Goal: Information Seeking & Learning: Check status

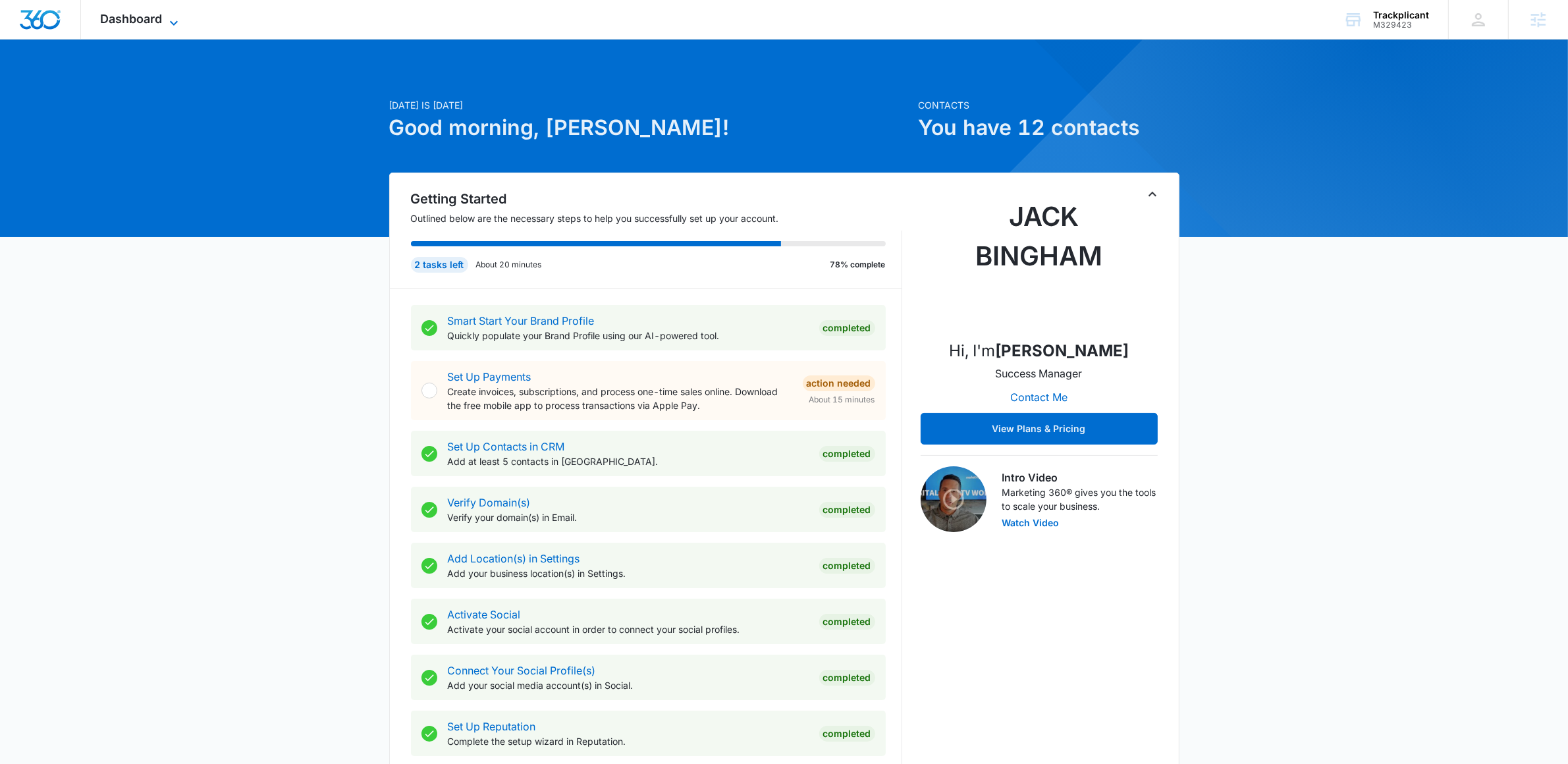
click at [171, 25] on icon at bounding box center [173, 23] width 16 height 16
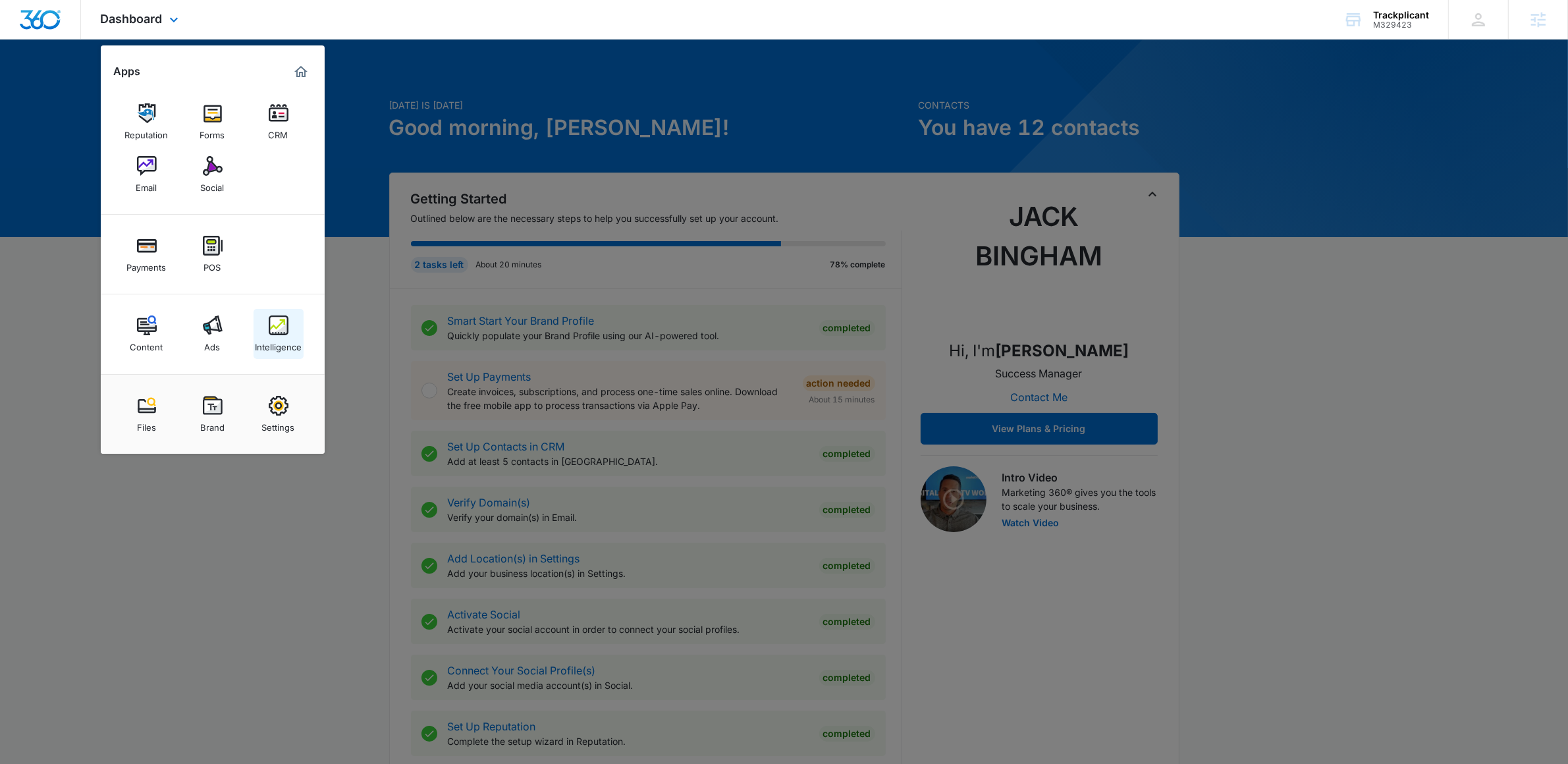
click at [282, 320] on img at bounding box center [279, 325] width 20 height 20
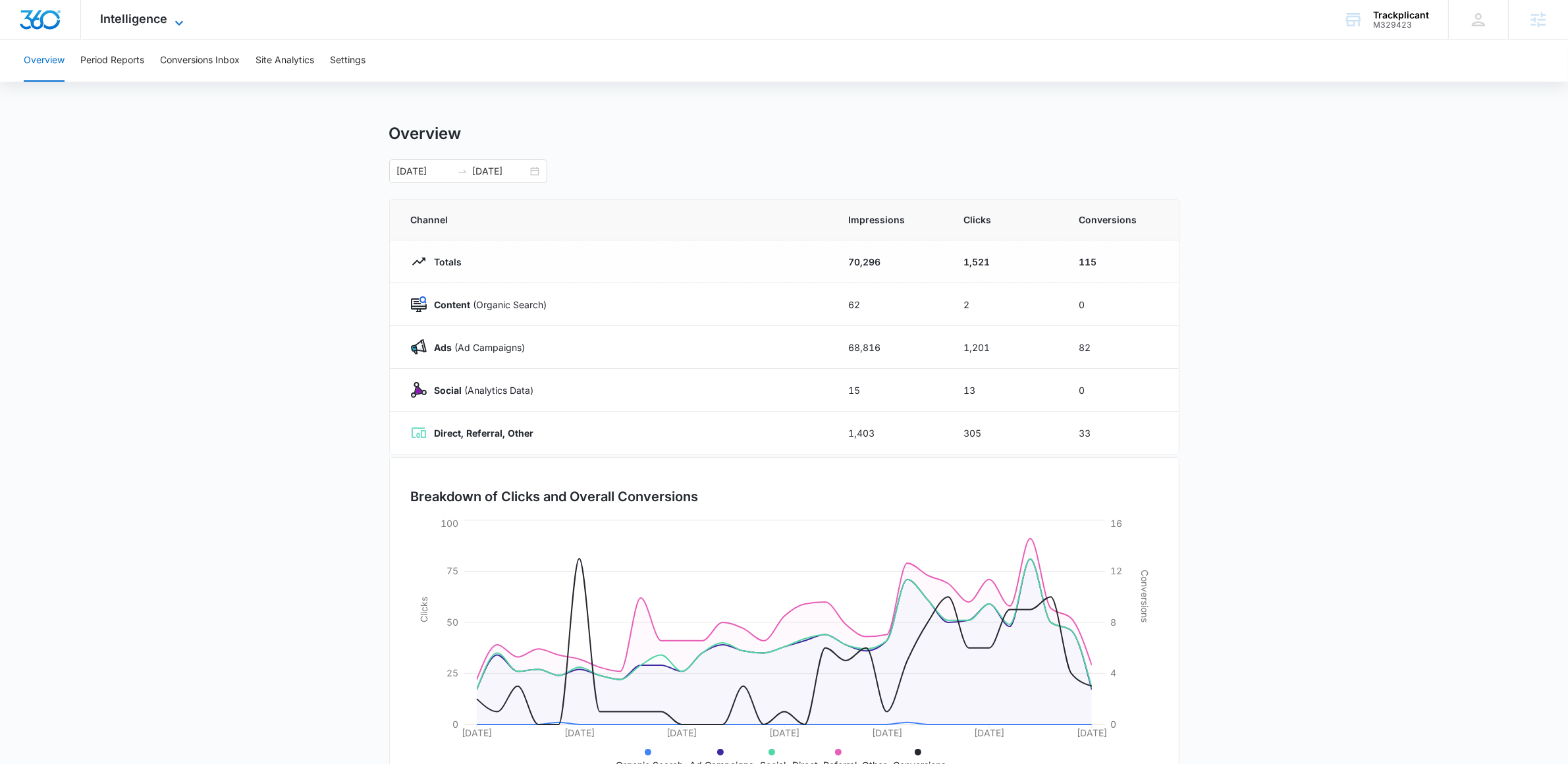
click at [183, 23] on icon at bounding box center [179, 23] width 16 height 16
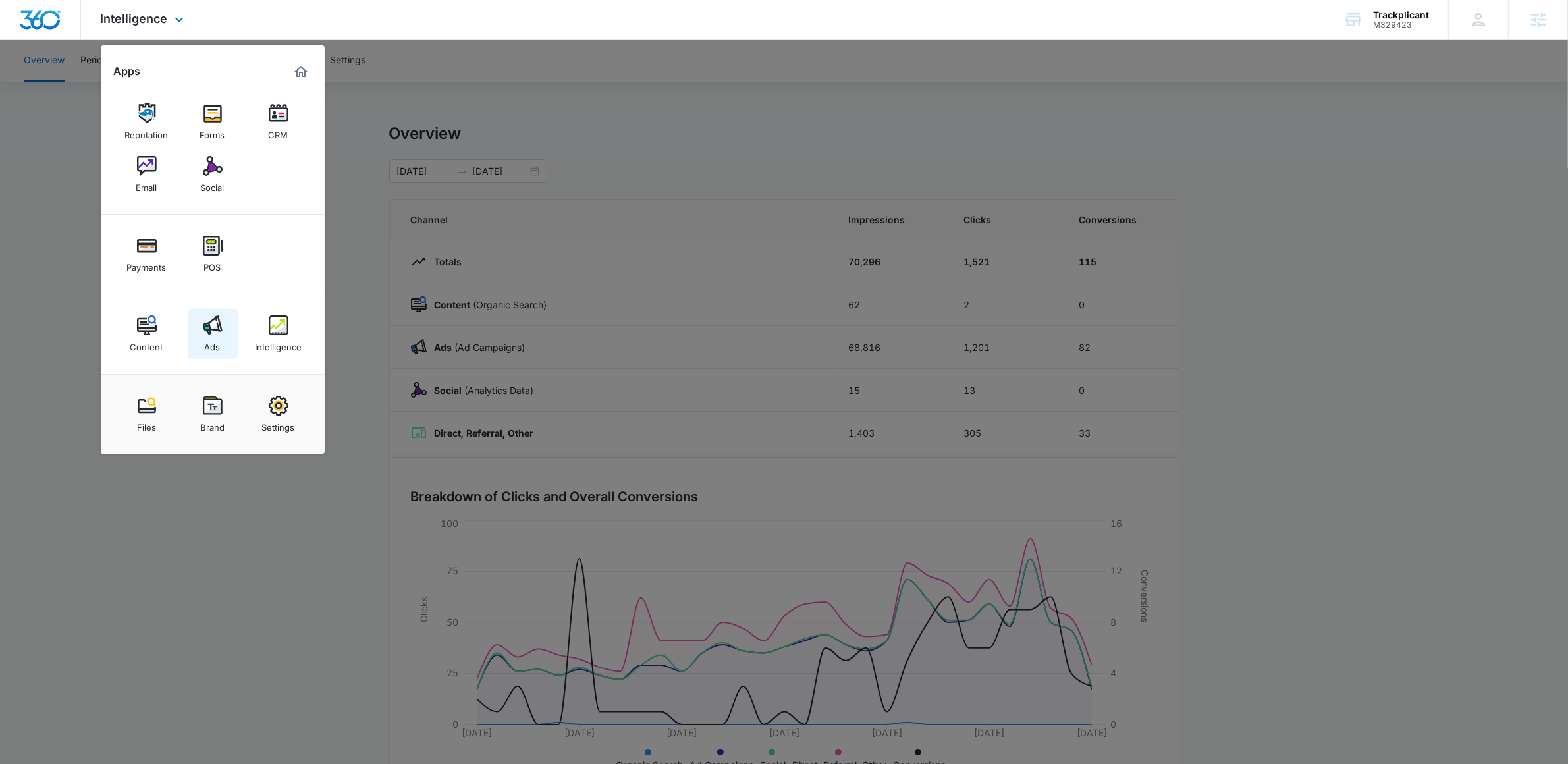
click at [212, 334] on img at bounding box center [213, 325] width 20 height 20
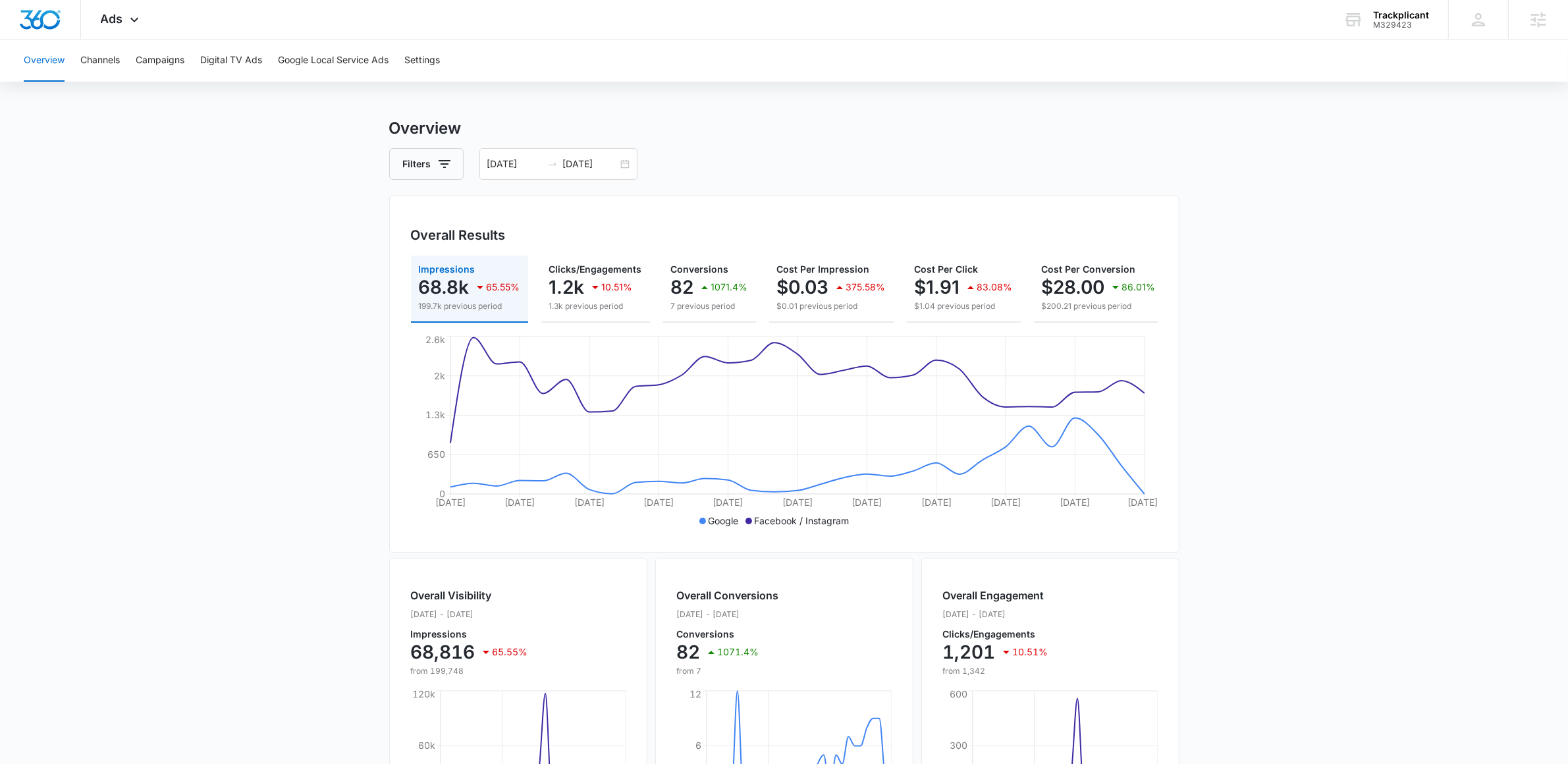
scroll to position [10, 0]
click at [622, 155] on div "[DATE] [DATE]" at bounding box center [559, 161] width 158 height 31
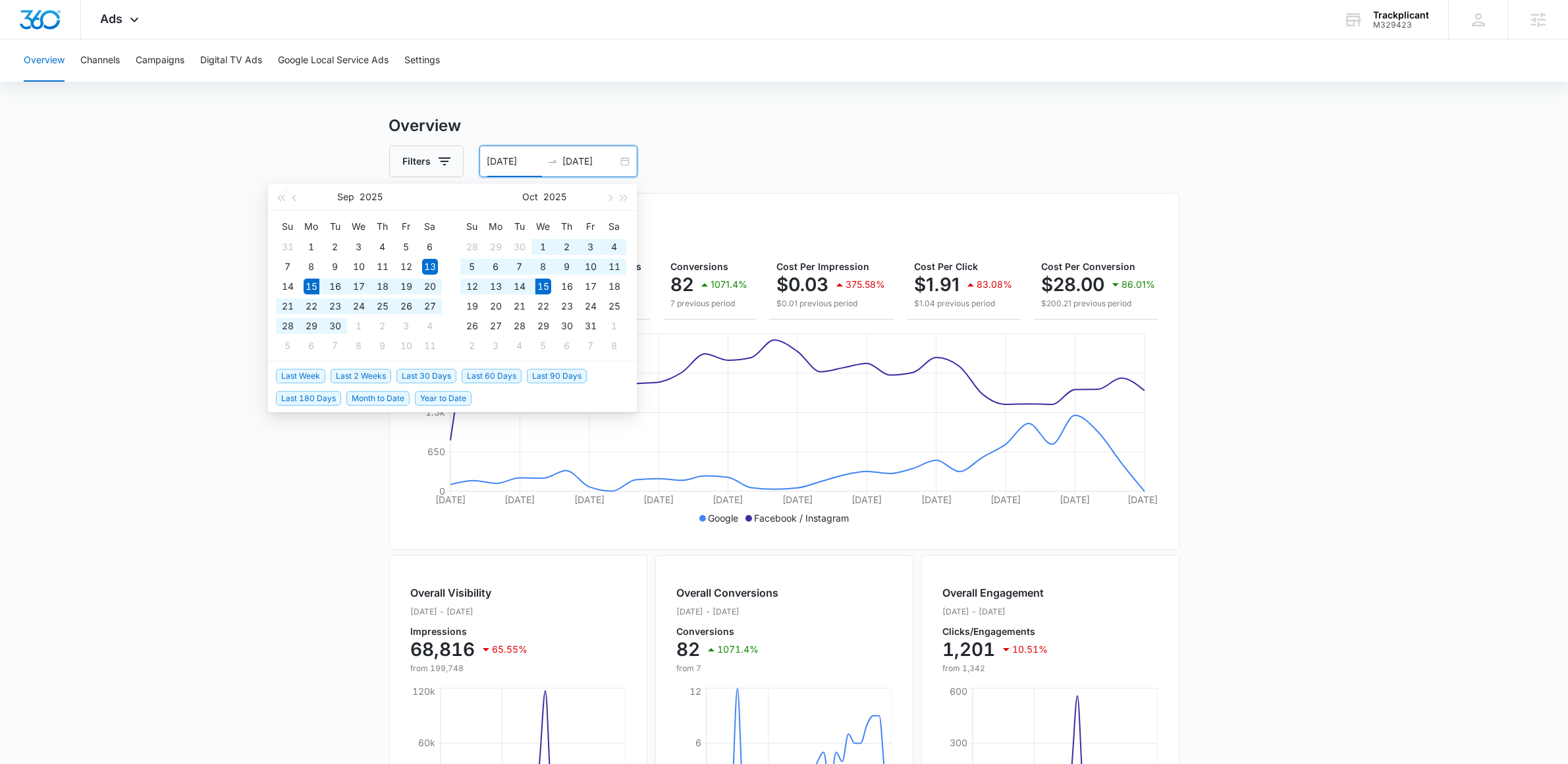
click at [418, 372] on span "Last 30 Days" at bounding box center [426, 376] width 60 height 14
type input "[DATE]"
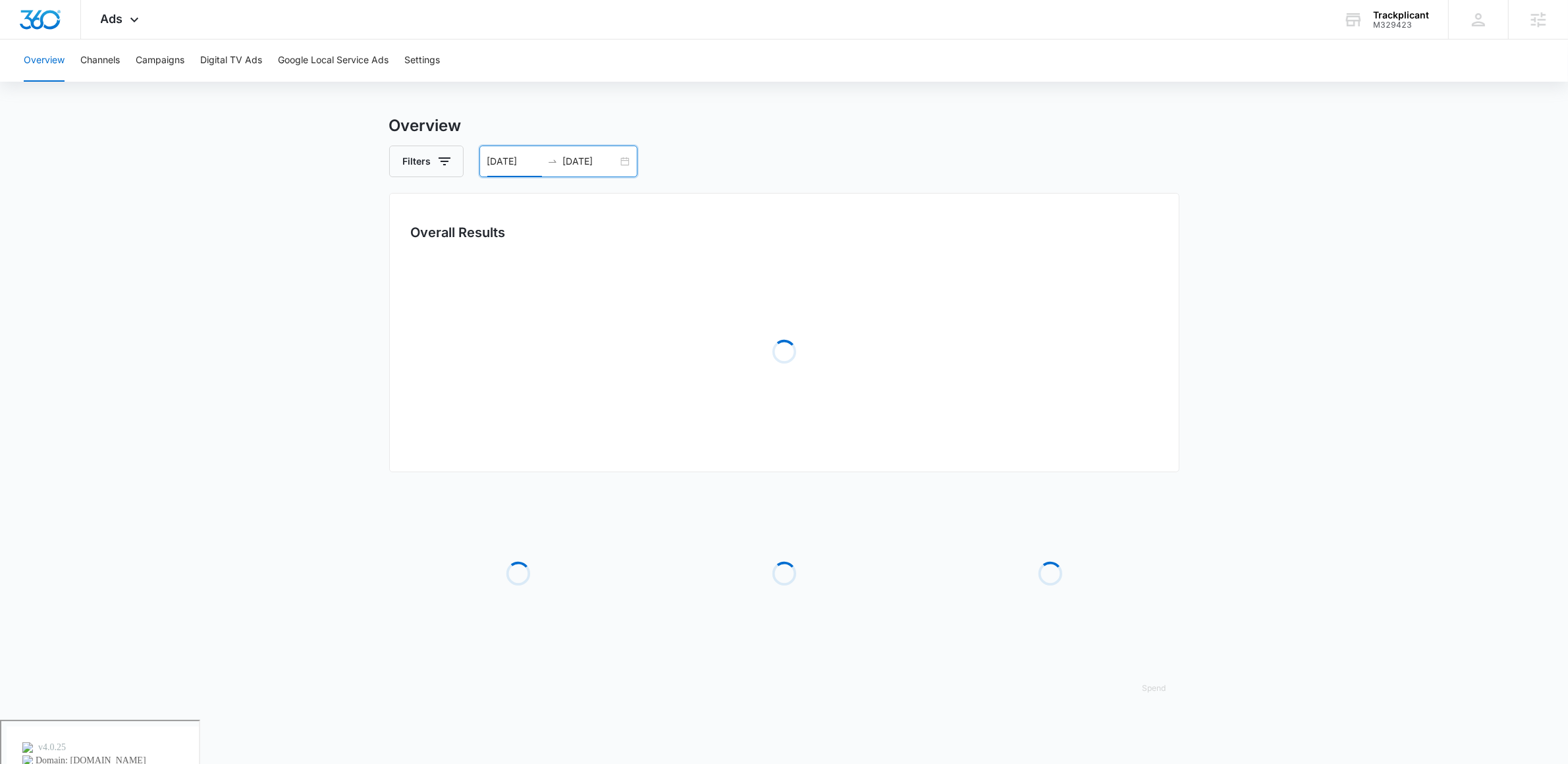
scroll to position [0, 0]
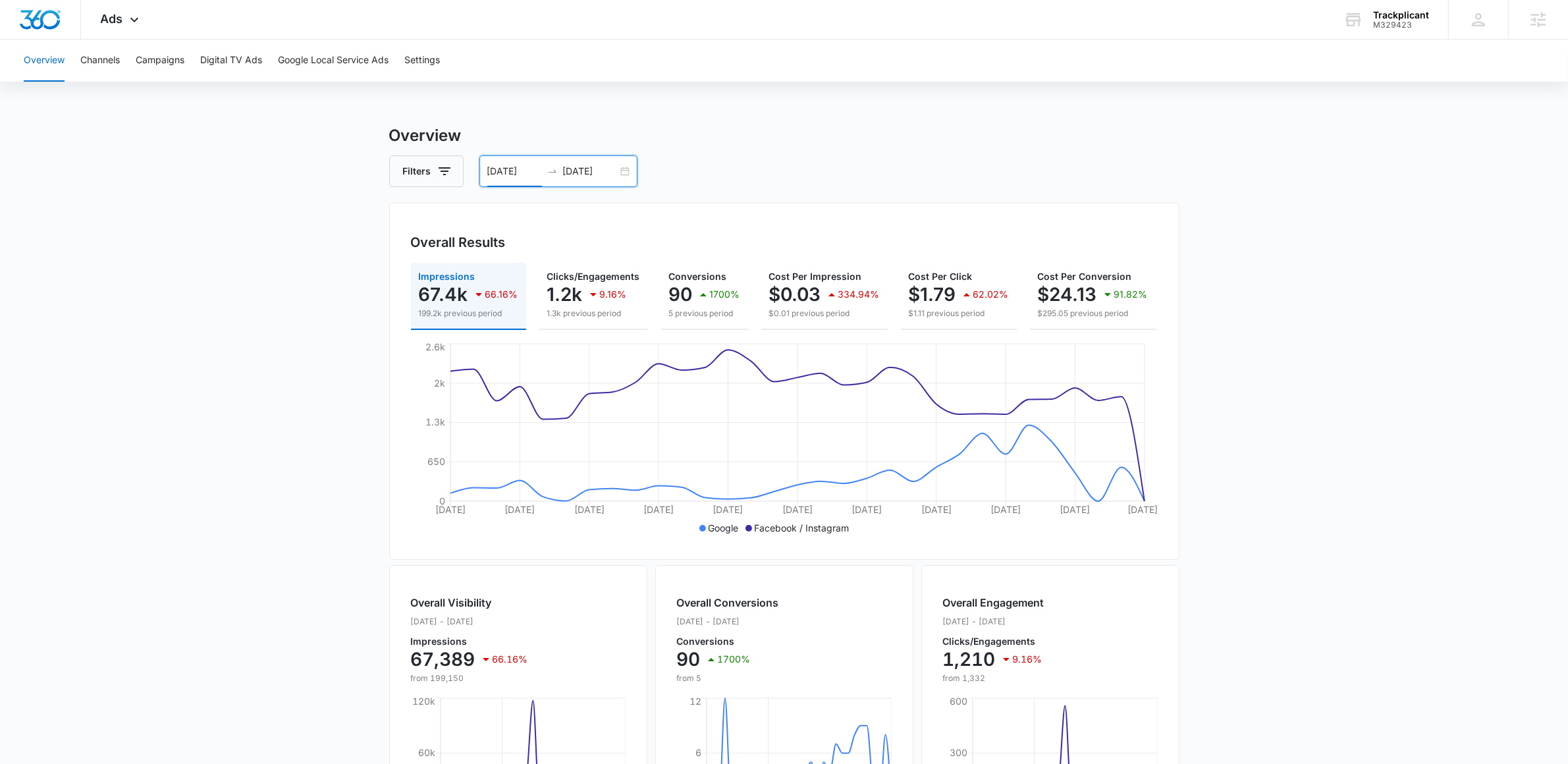
click at [630, 169] on div "[DATE] [DATE]" at bounding box center [559, 171] width 158 height 31
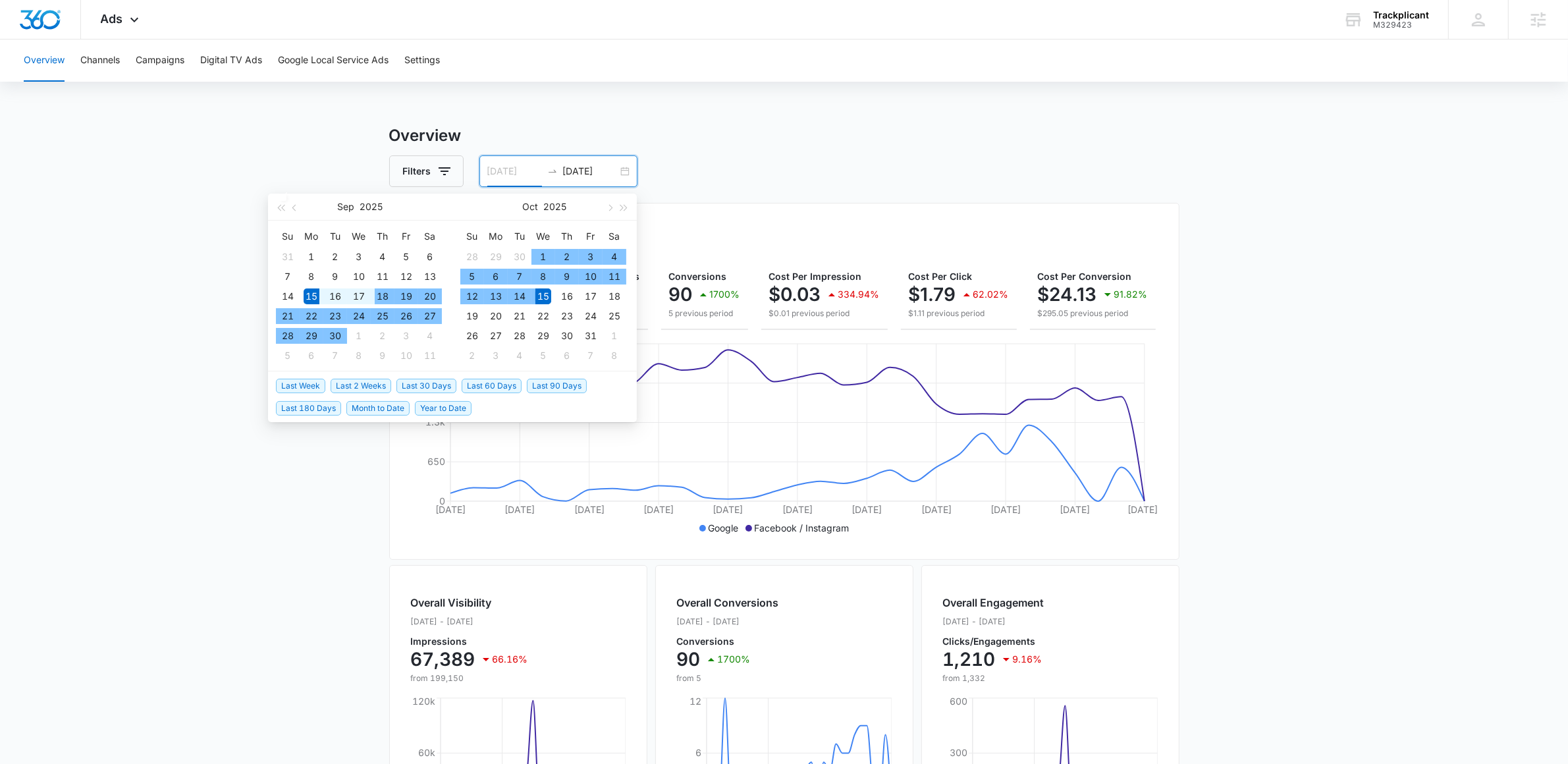
type input "[DATE]"
click at [317, 296] on div "15" at bounding box center [311, 296] width 16 height 16
type input "[DATE]"
click at [532, 294] on td "15" at bounding box center [543, 296] width 23 height 20
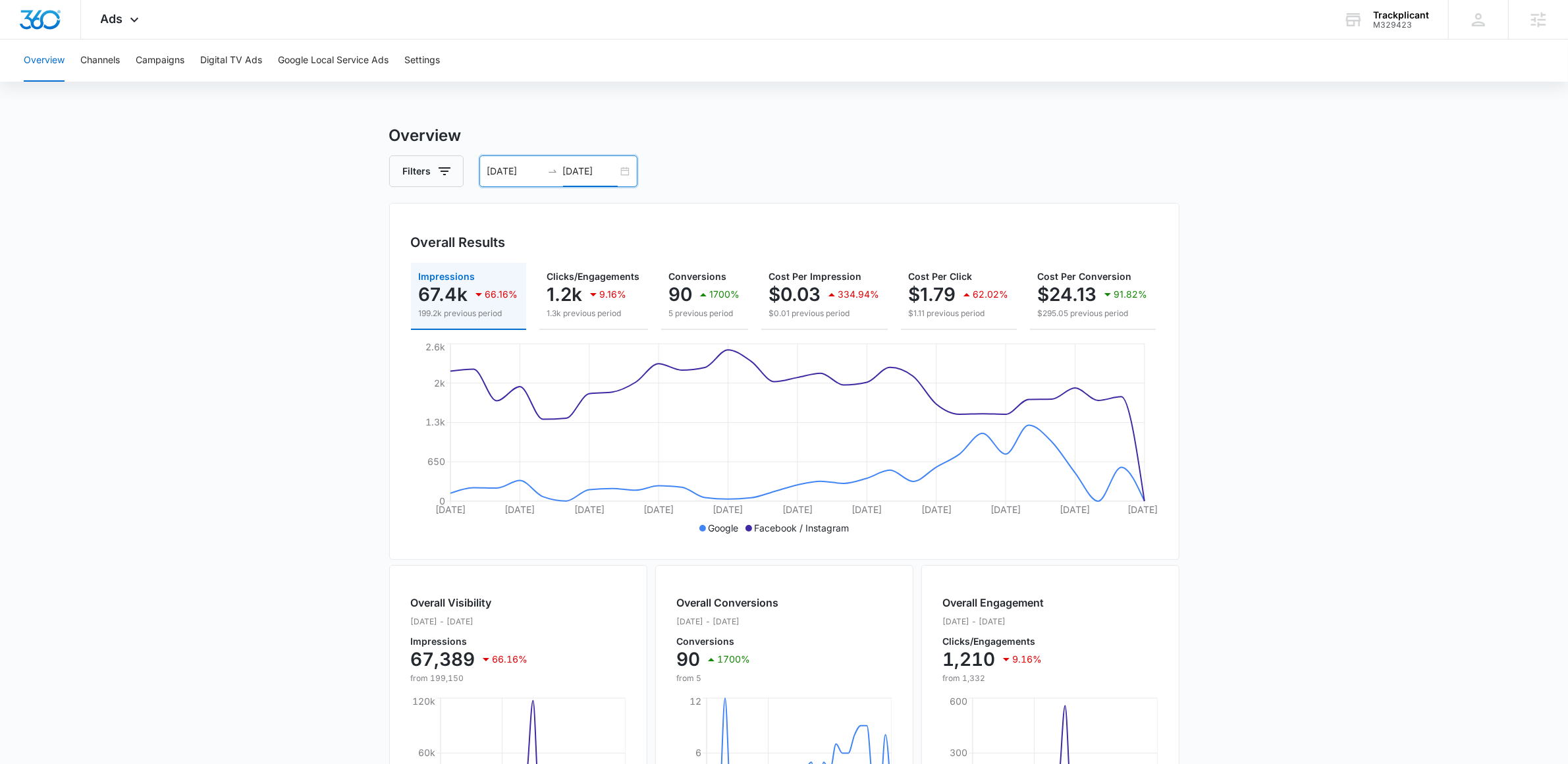
click at [621, 175] on div "[DATE] [DATE]" at bounding box center [559, 171] width 158 height 31
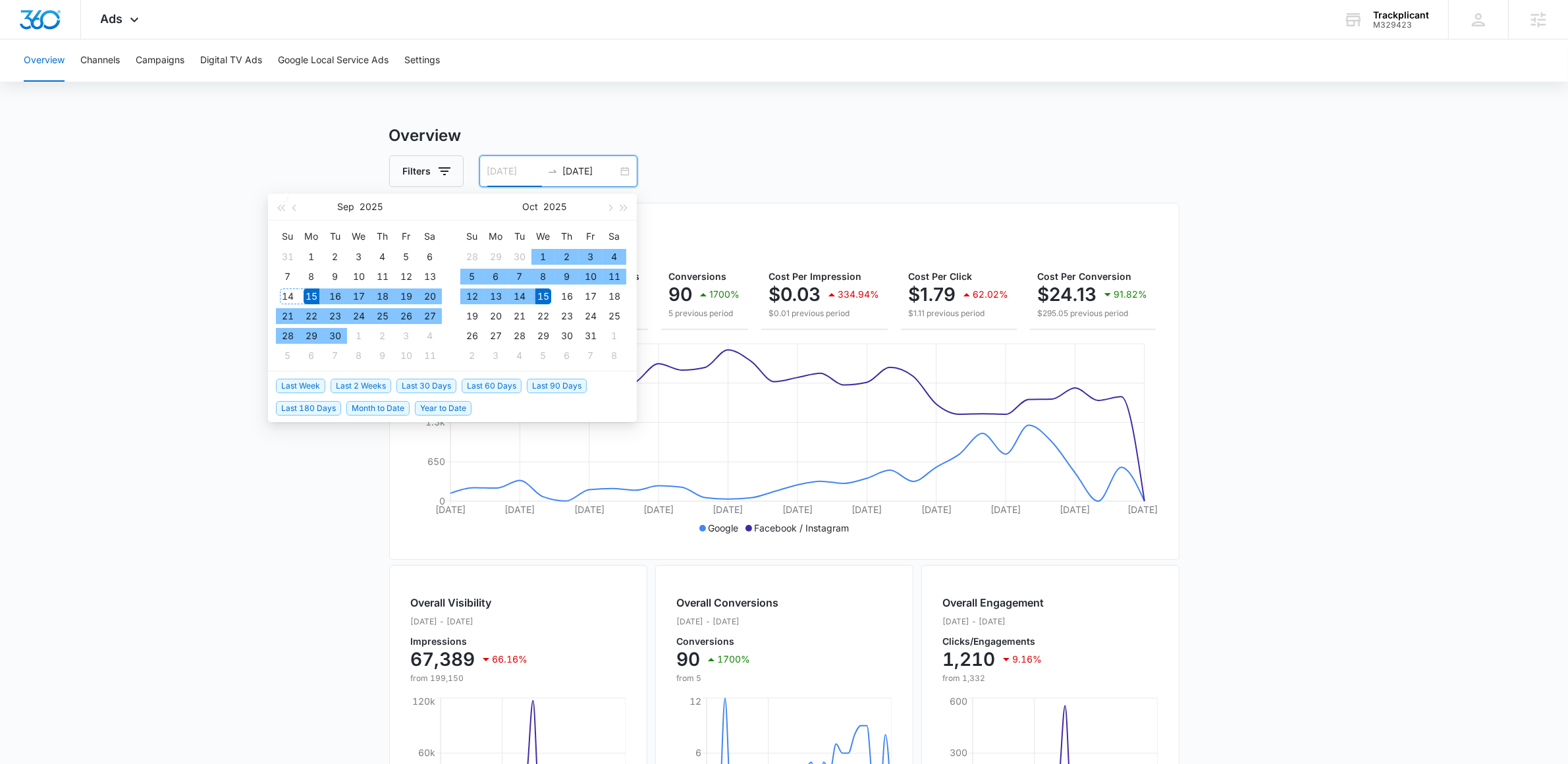
type input "[DATE]"
click at [306, 293] on div "15" at bounding box center [311, 296] width 16 height 16
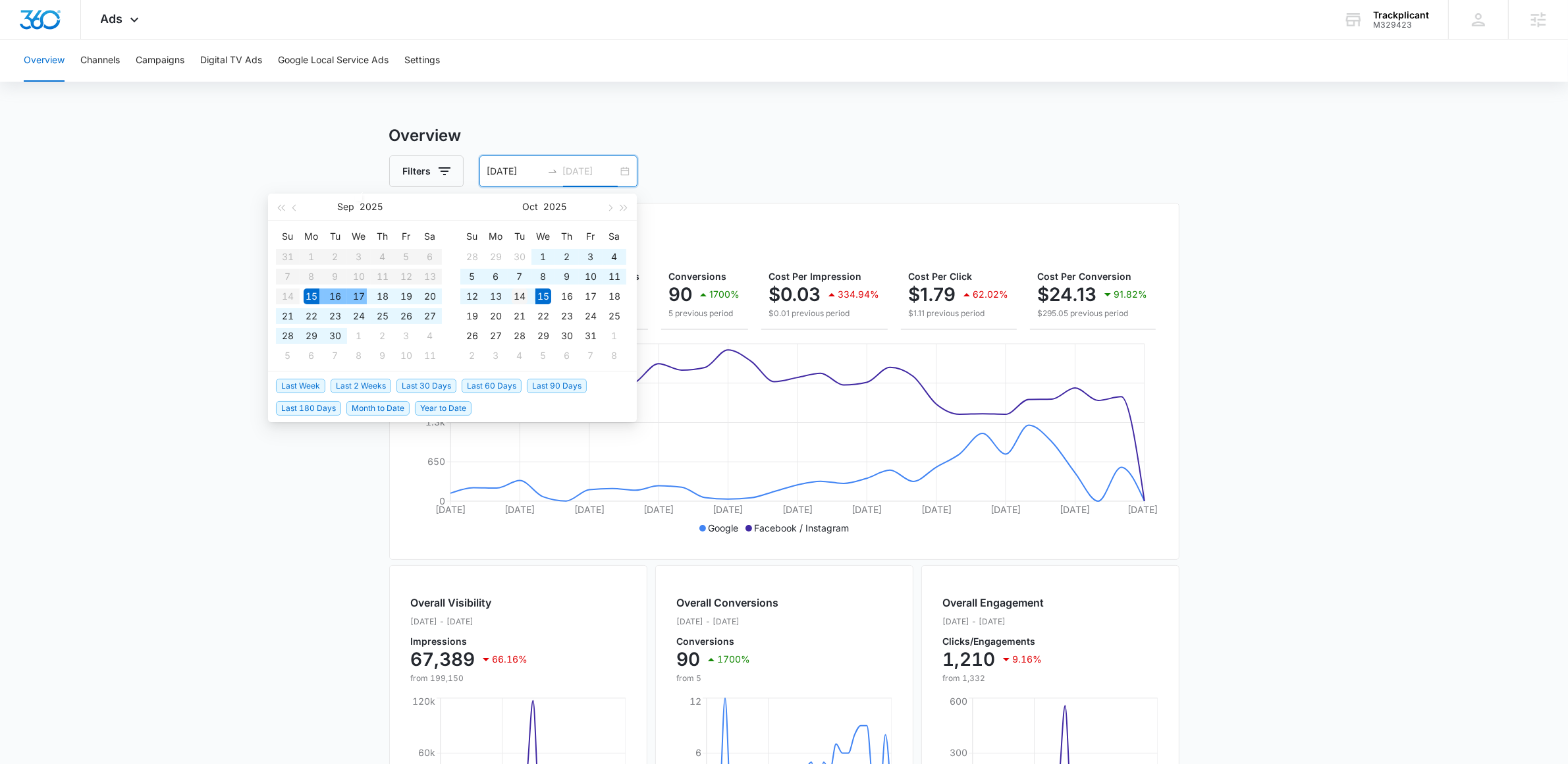
type input "[DATE]"
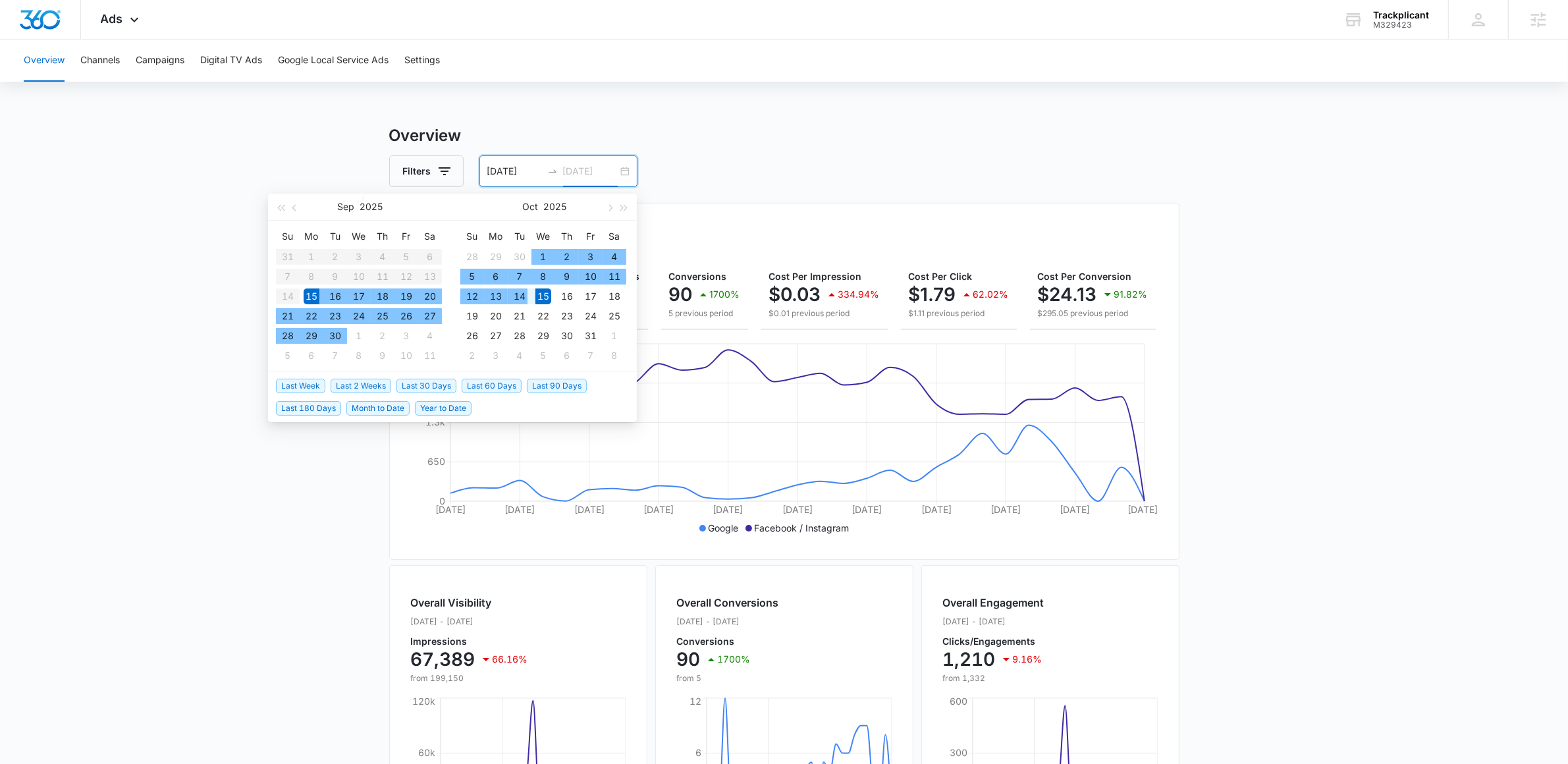
click at [517, 298] on div "14" at bounding box center [520, 296] width 16 height 16
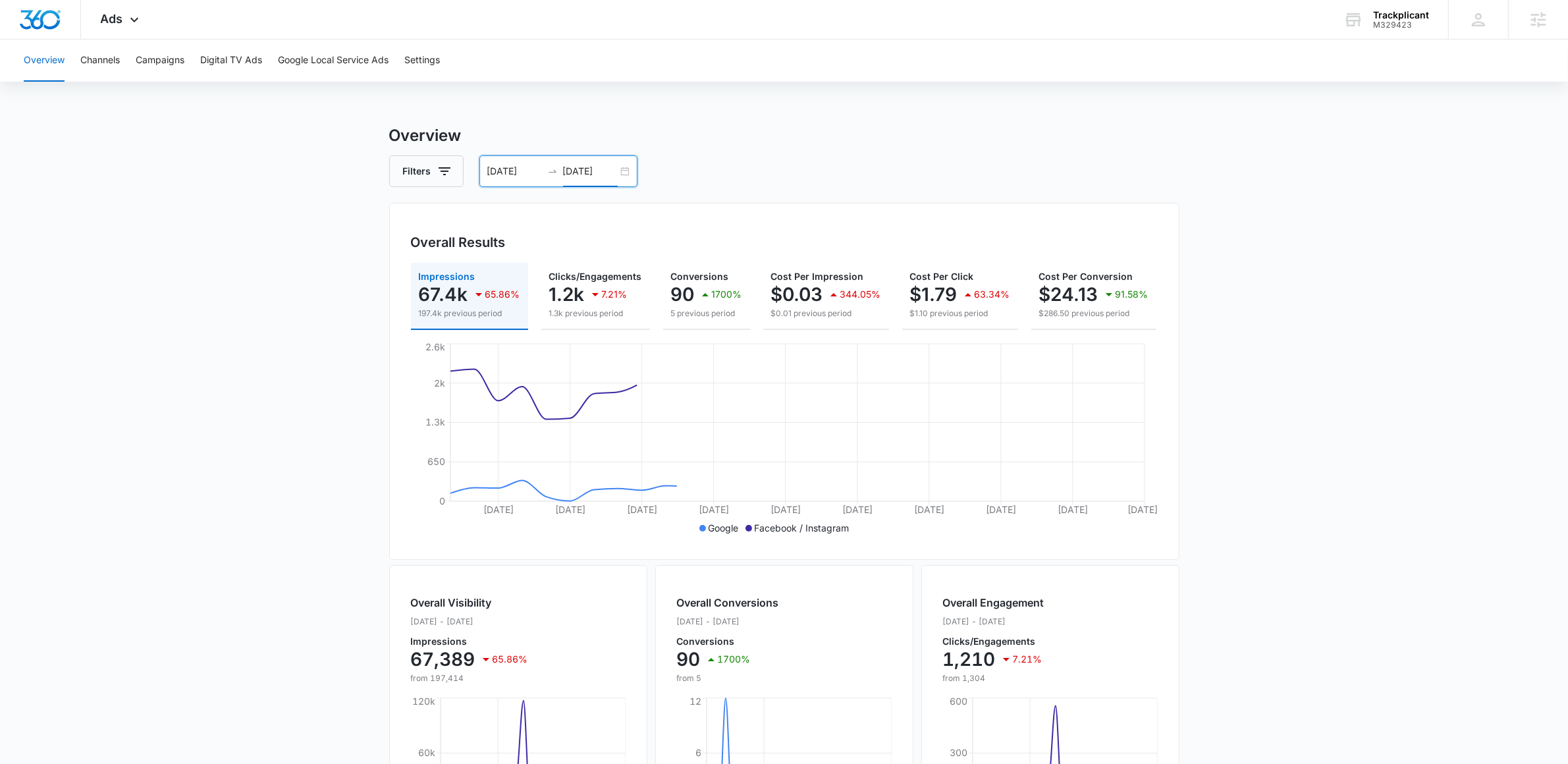
click at [278, 313] on main "Overview Filters [DATE] [DATE] Overall Results Impressions 67.4k 65.86% 197.4k …" at bounding box center [784, 596] width 1568 height 946
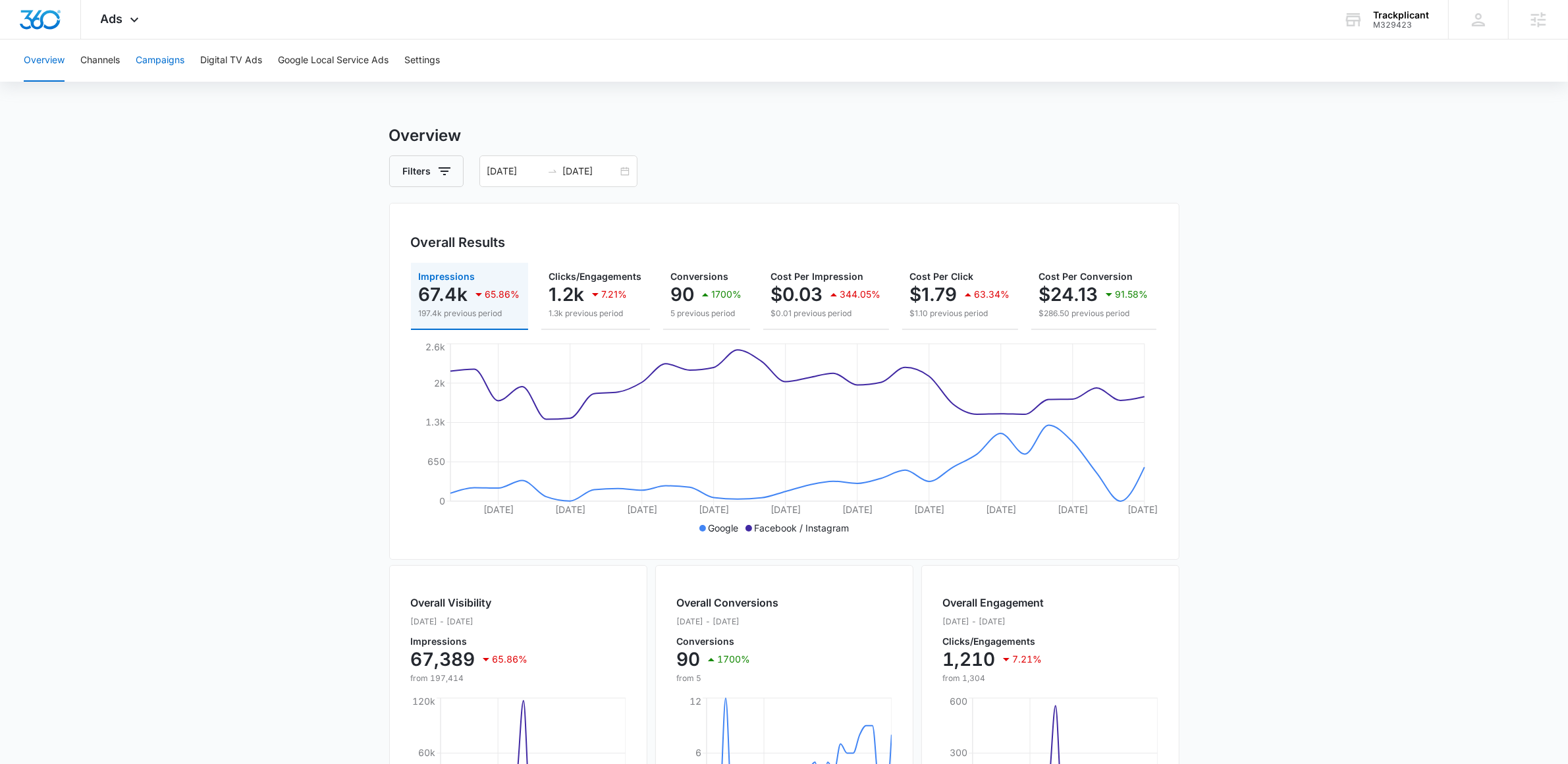
click at [159, 60] on button "Campaigns" at bounding box center [160, 60] width 49 height 42
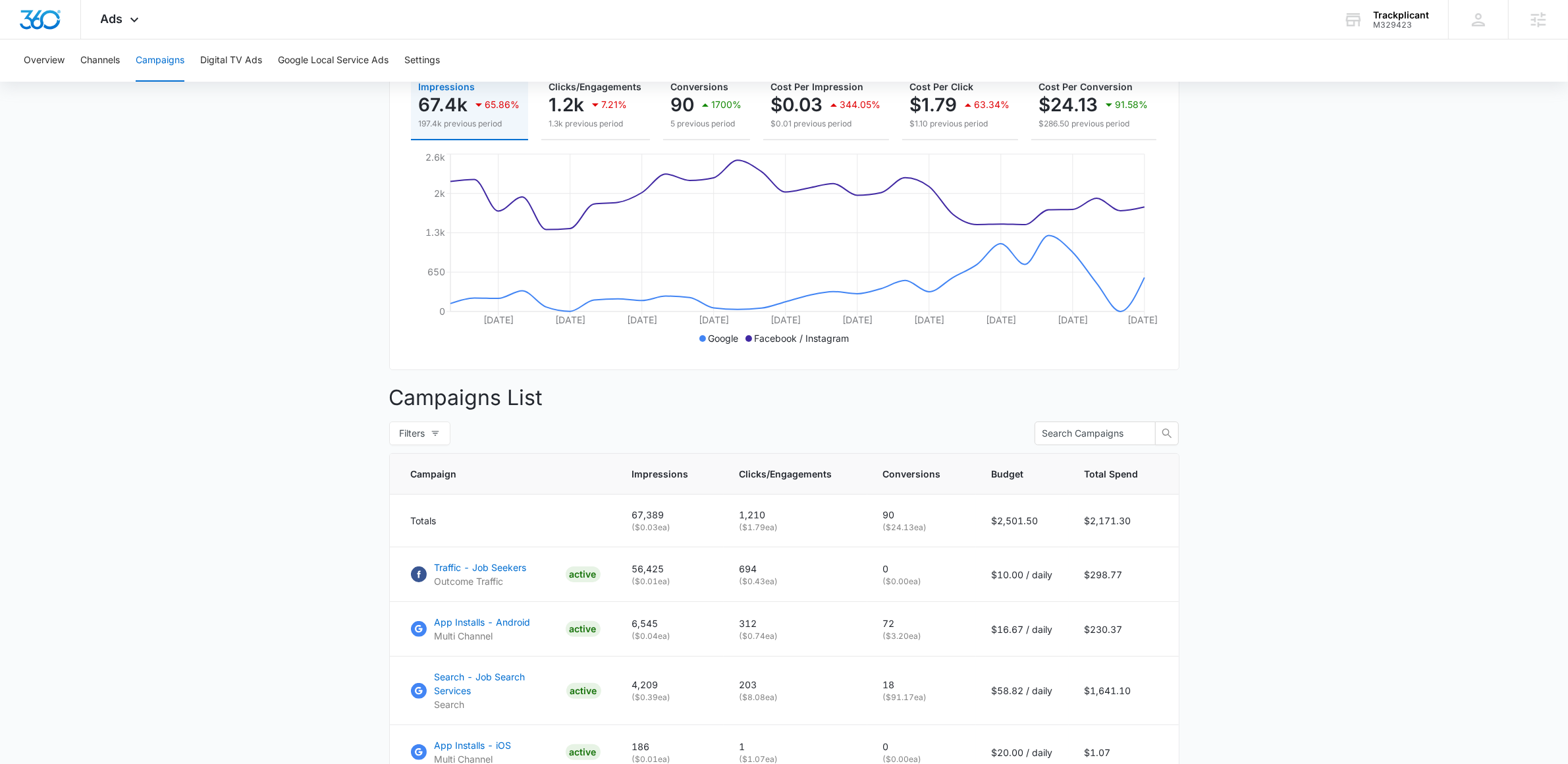
scroll to position [407, 0]
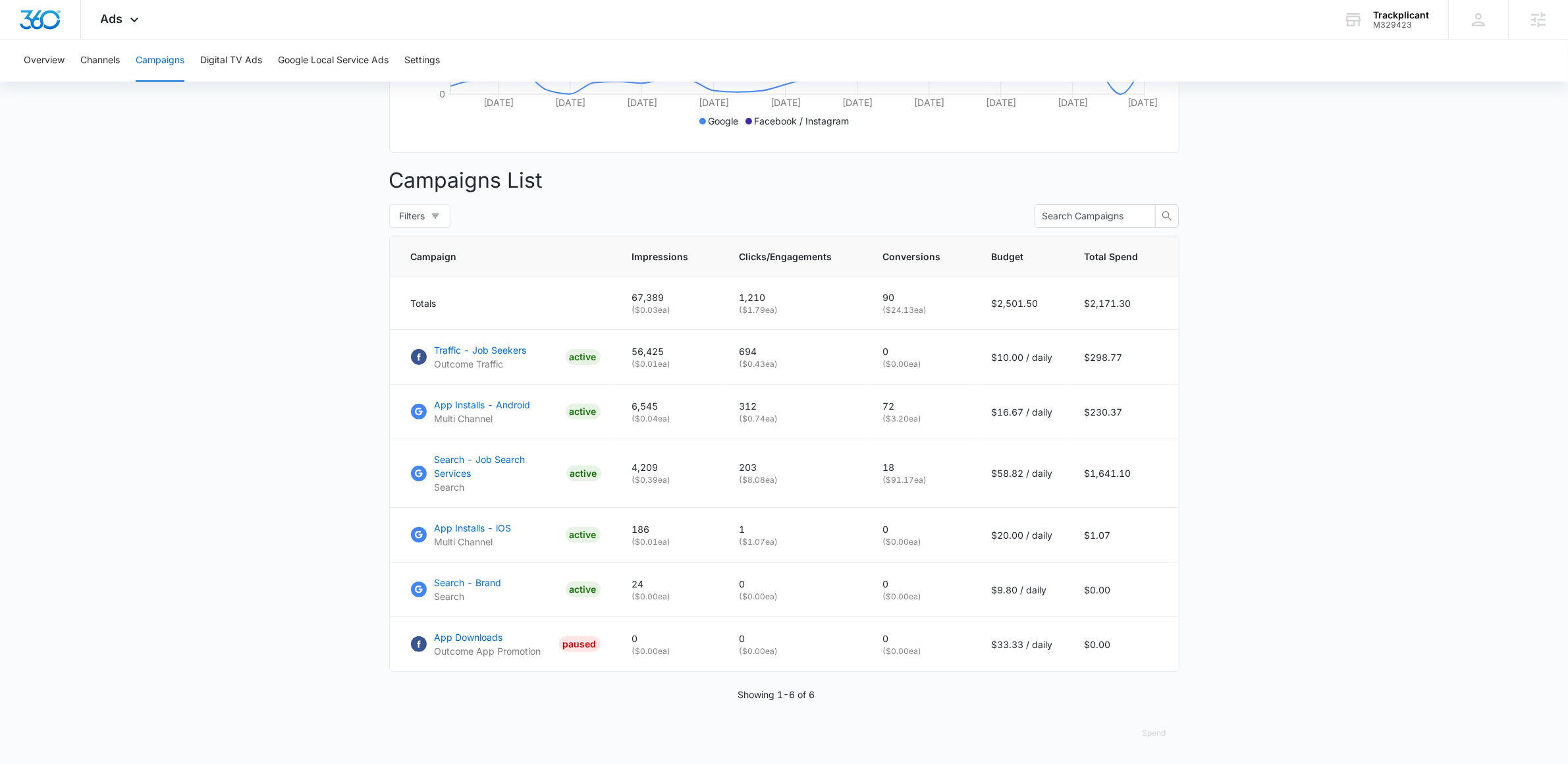
click at [232, 434] on main "Campaigns Filters [DATE] [DATE] Overall Results Impressions 67.4k 65.86% 197.4k…" at bounding box center [784, 241] width 1568 height 1048
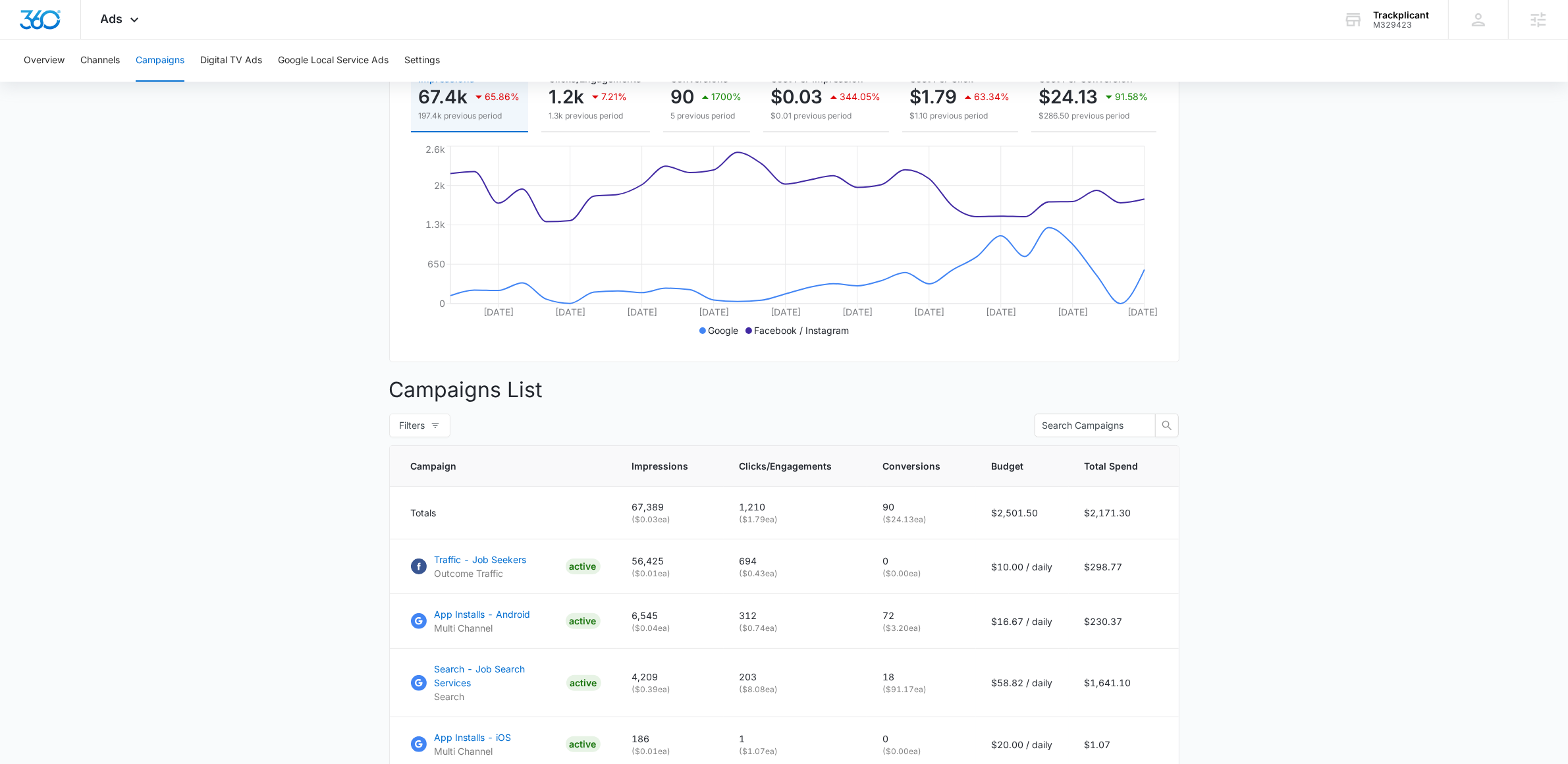
scroll to position [0, 0]
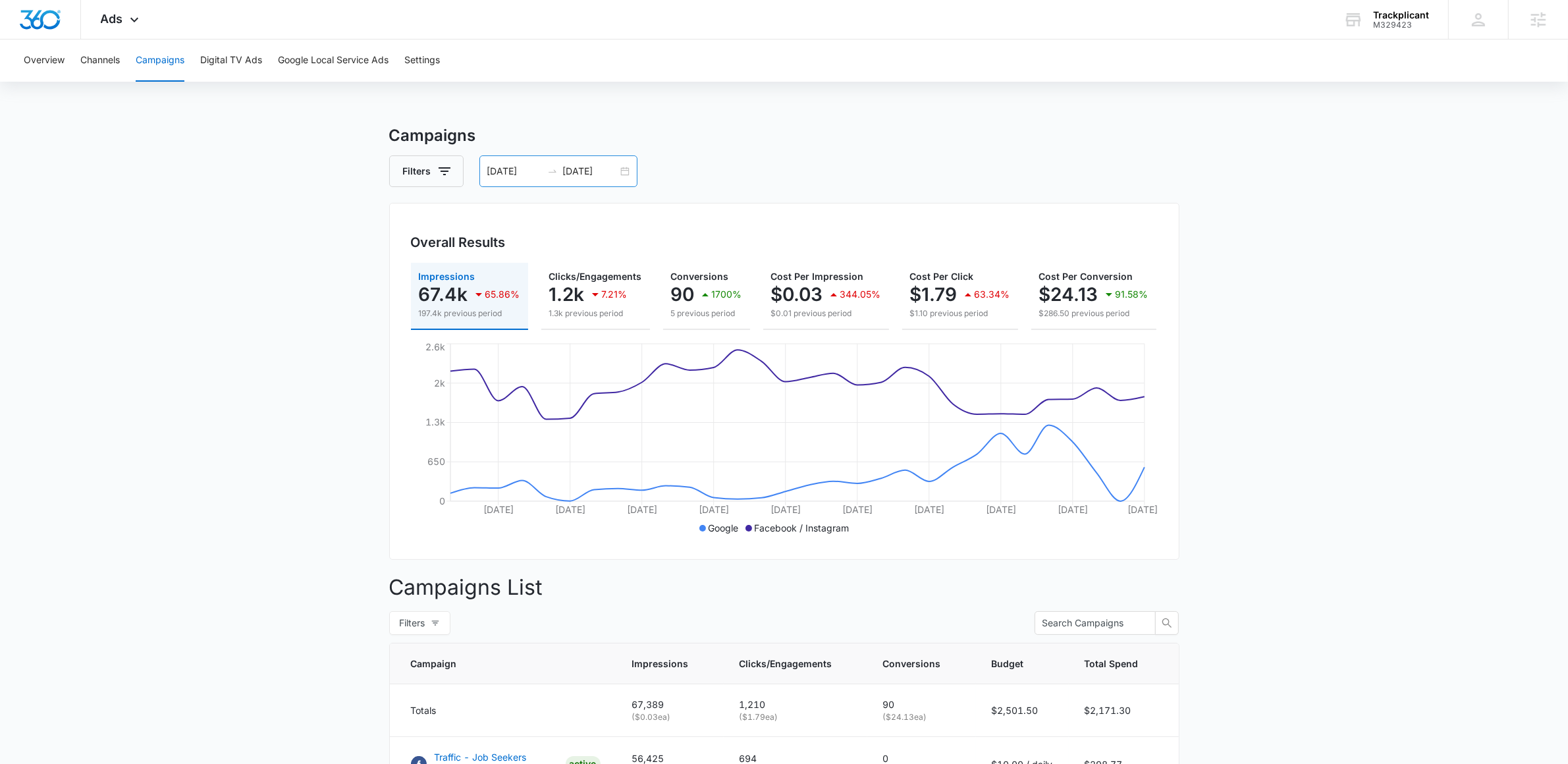
click at [630, 166] on div "[DATE] [DATE]" at bounding box center [559, 171] width 158 height 31
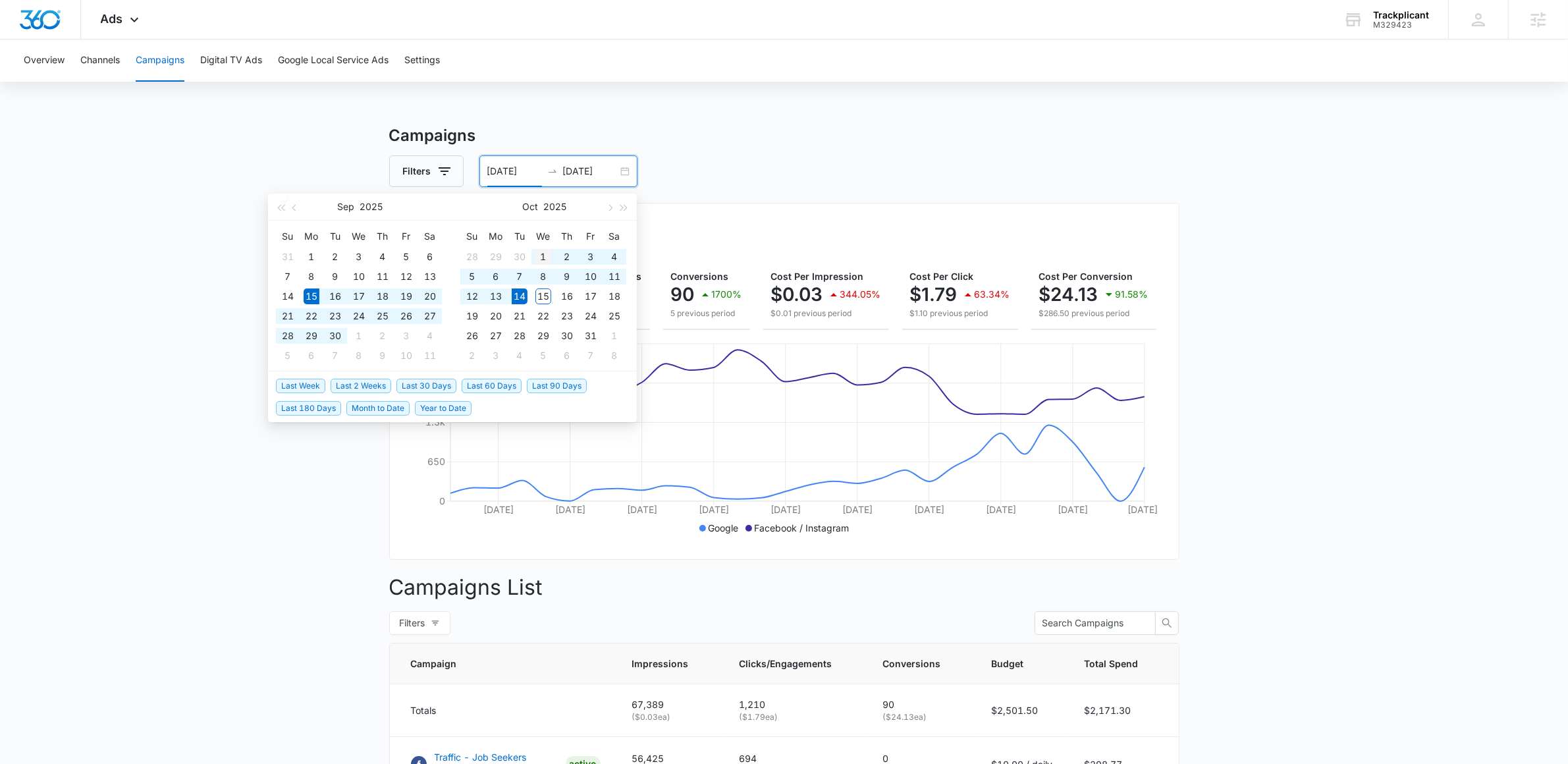
type input "[DATE]"
click at [544, 252] on div "1" at bounding box center [543, 257] width 16 height 16
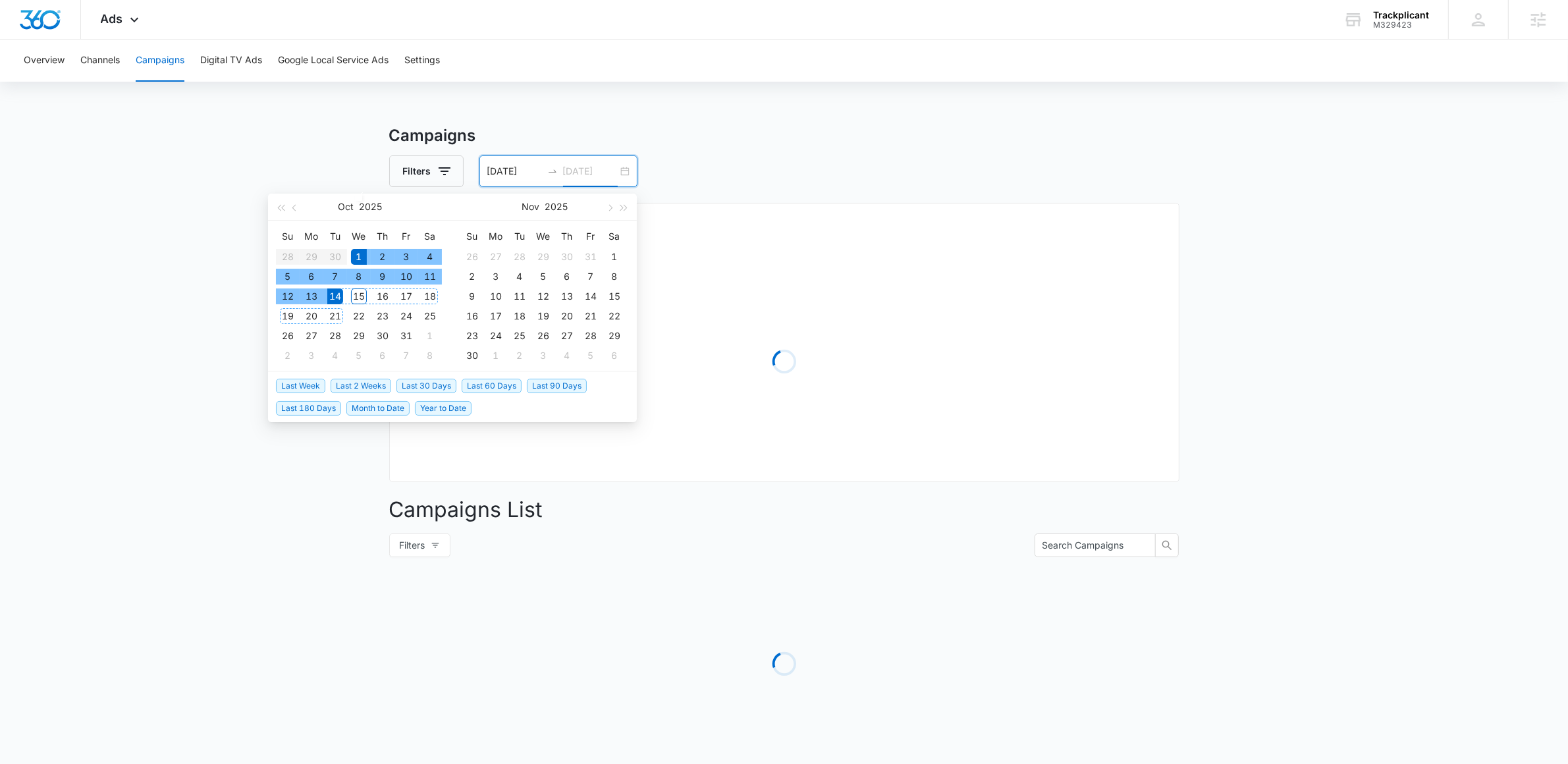
type input "[DATE]"
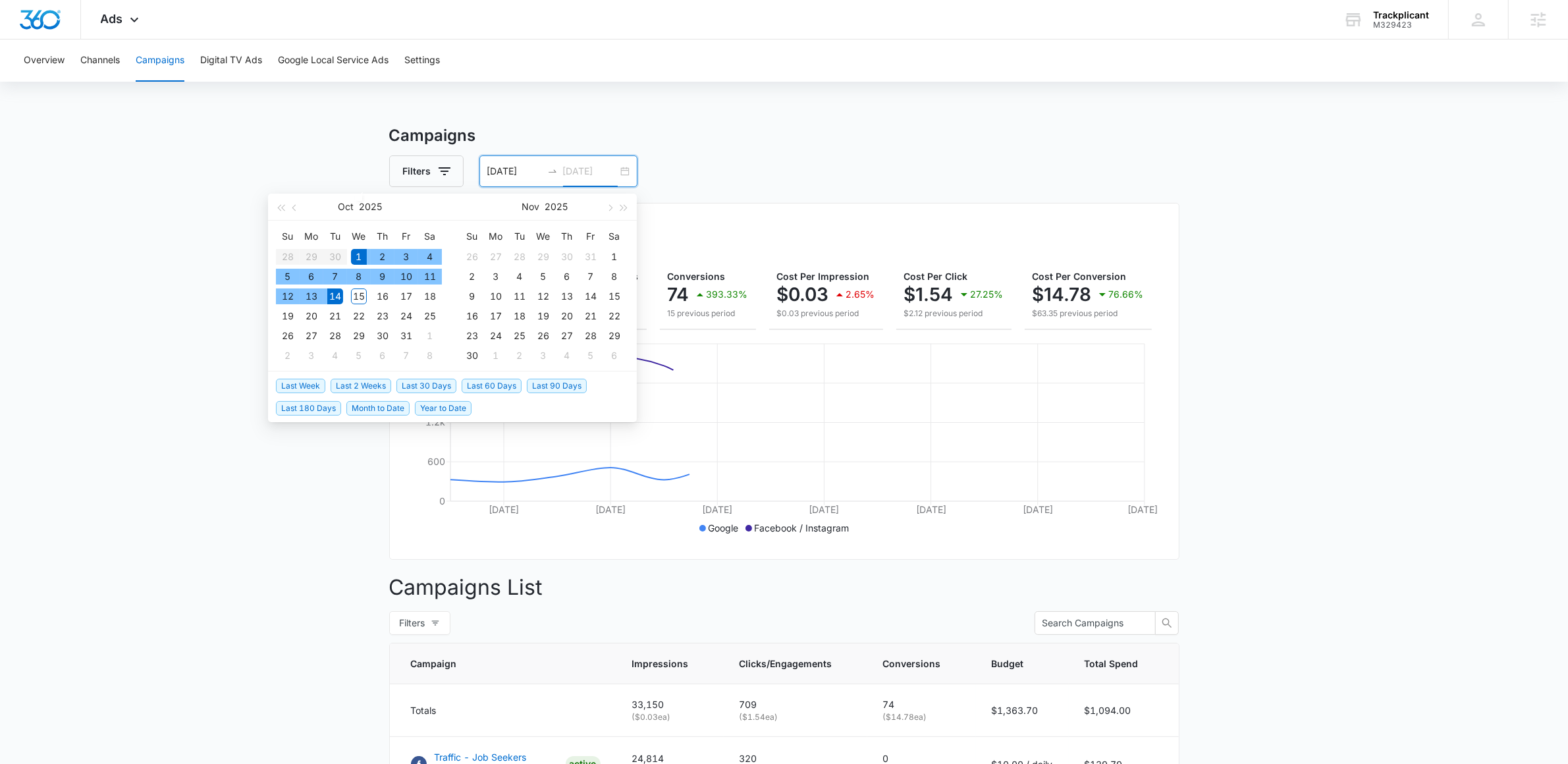
click at [334, 298] on div "14" at bounding box center [335, 296] width 16 height 16
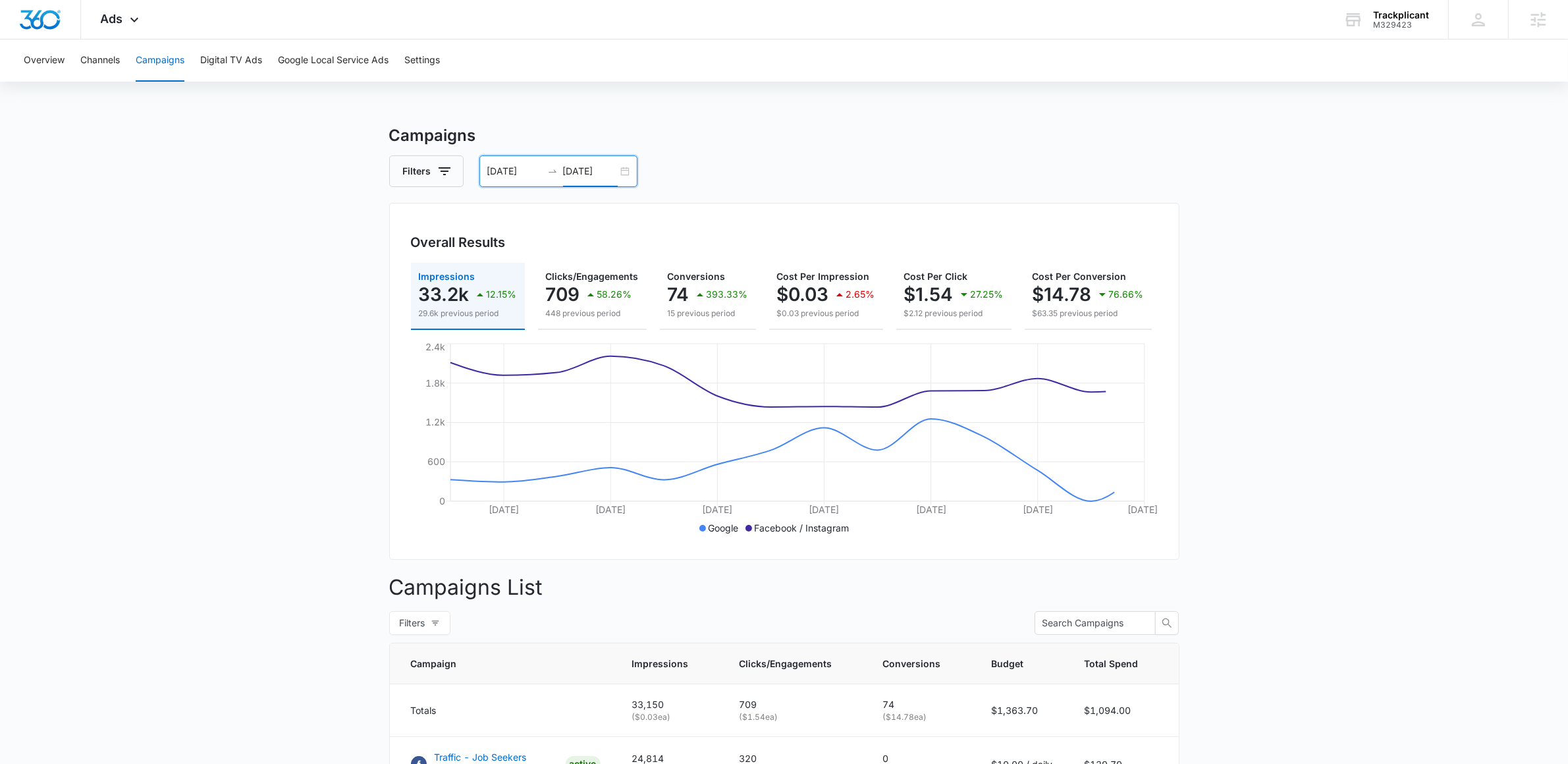
click at [140, 274] on main "Campaigns Filters [DATE] [DATE] Overall Results Impressions 33.2k 12.15% 29.6k …" at bounding box center [784, 647] width 1568 height 1048
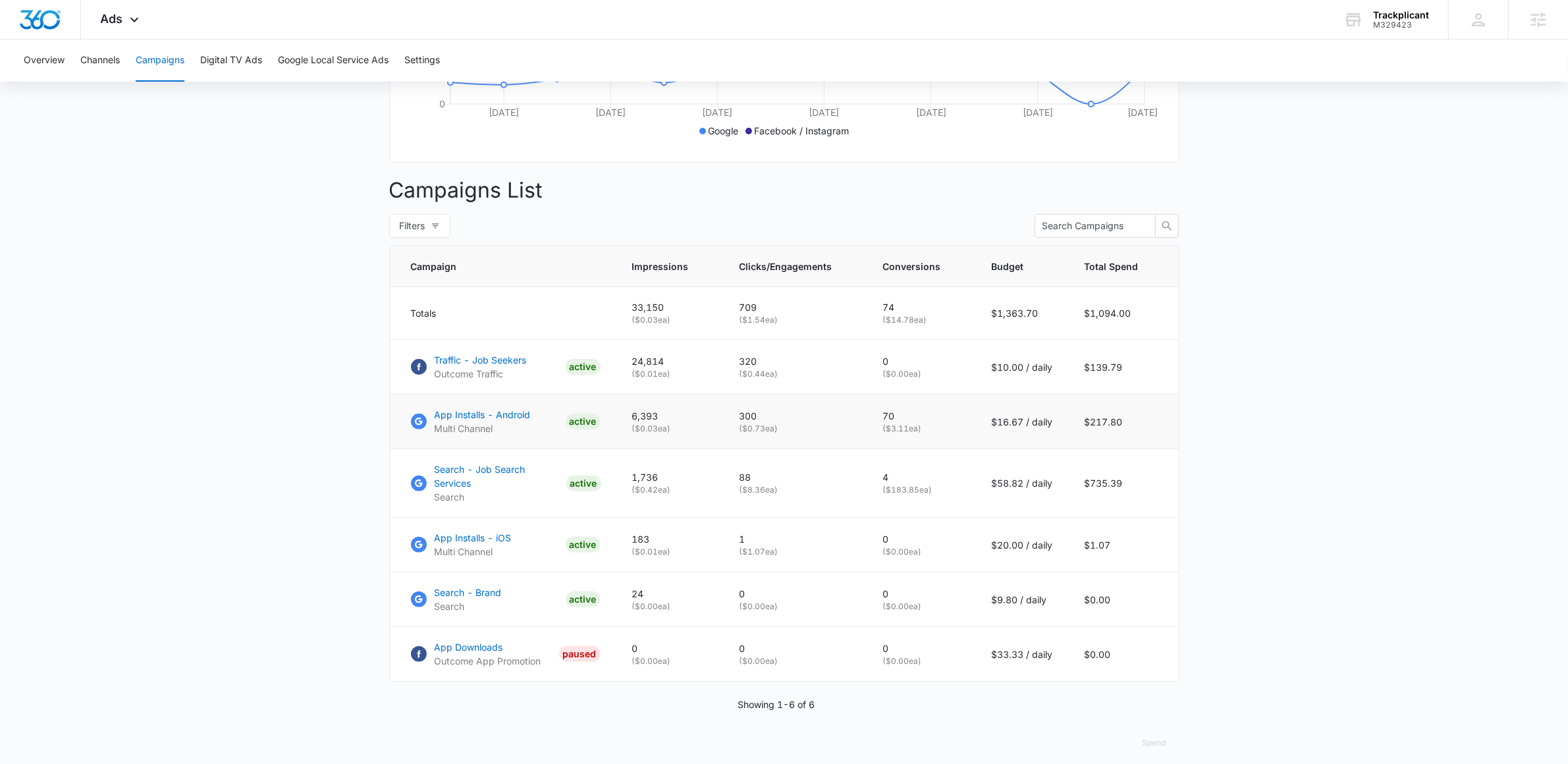
scroll to position [407, 0]
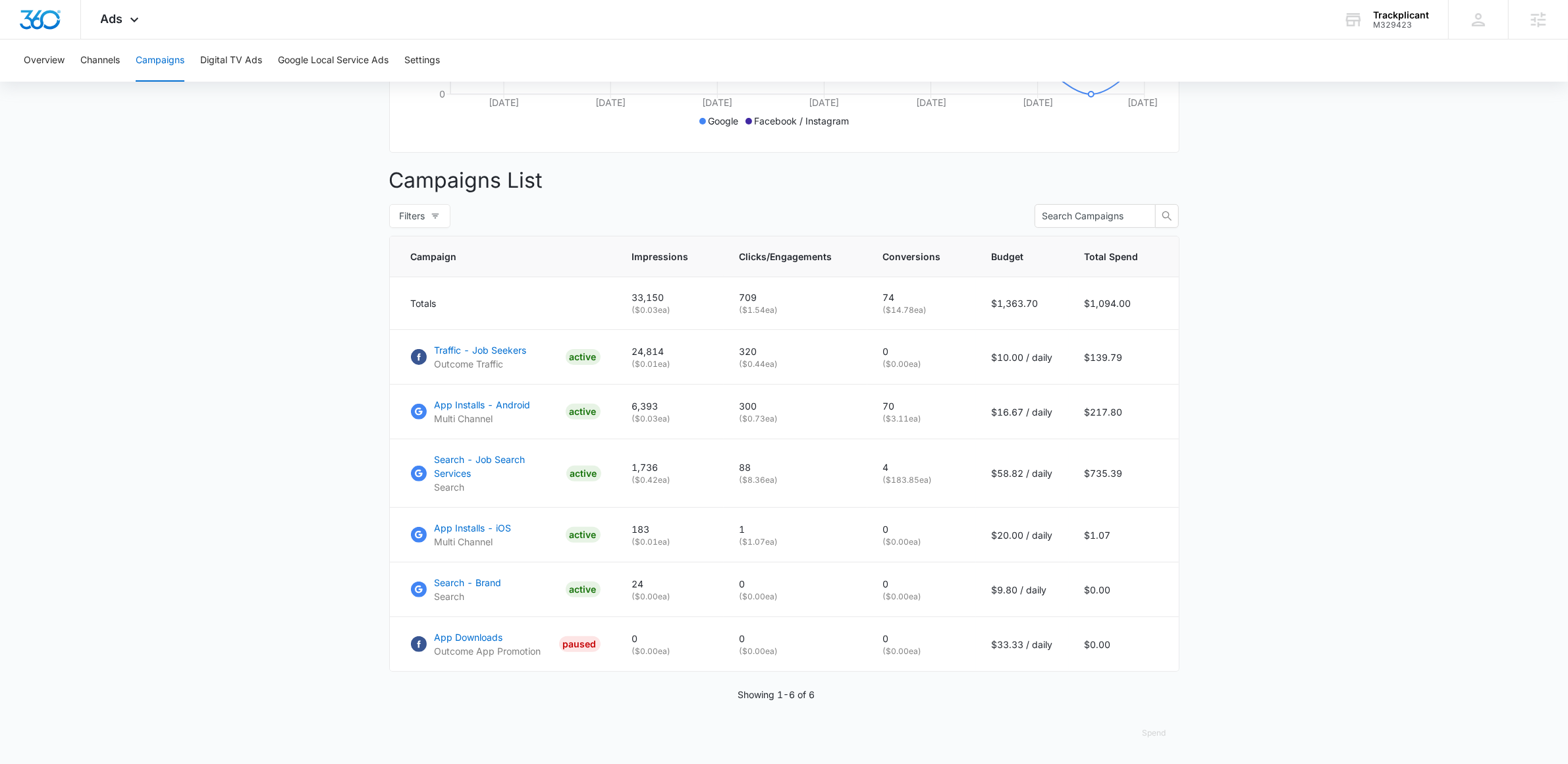
click at [1287, 445] on main "Campaigns Filters [DATE] [DATE] Overall Results Impressions 33.2k 12.15% 29.6k …" at bounding box center [784, 241] width 1568 height 1048
drag, startPoint x: 887, startPoint y: 527, endPoint x: 910, endPoint y: 530, distance: 23.2
click at [910, 530] on p "0" at bounding box center [921, 529] width 77 height 14
click at [911, 530] on p "0" at bounding box center [921, 529] width 77 height 14
drag, startPoint x: 887, startPoint y: 419, endPoint x: 910, endPoint y: 417, distance: 23.1
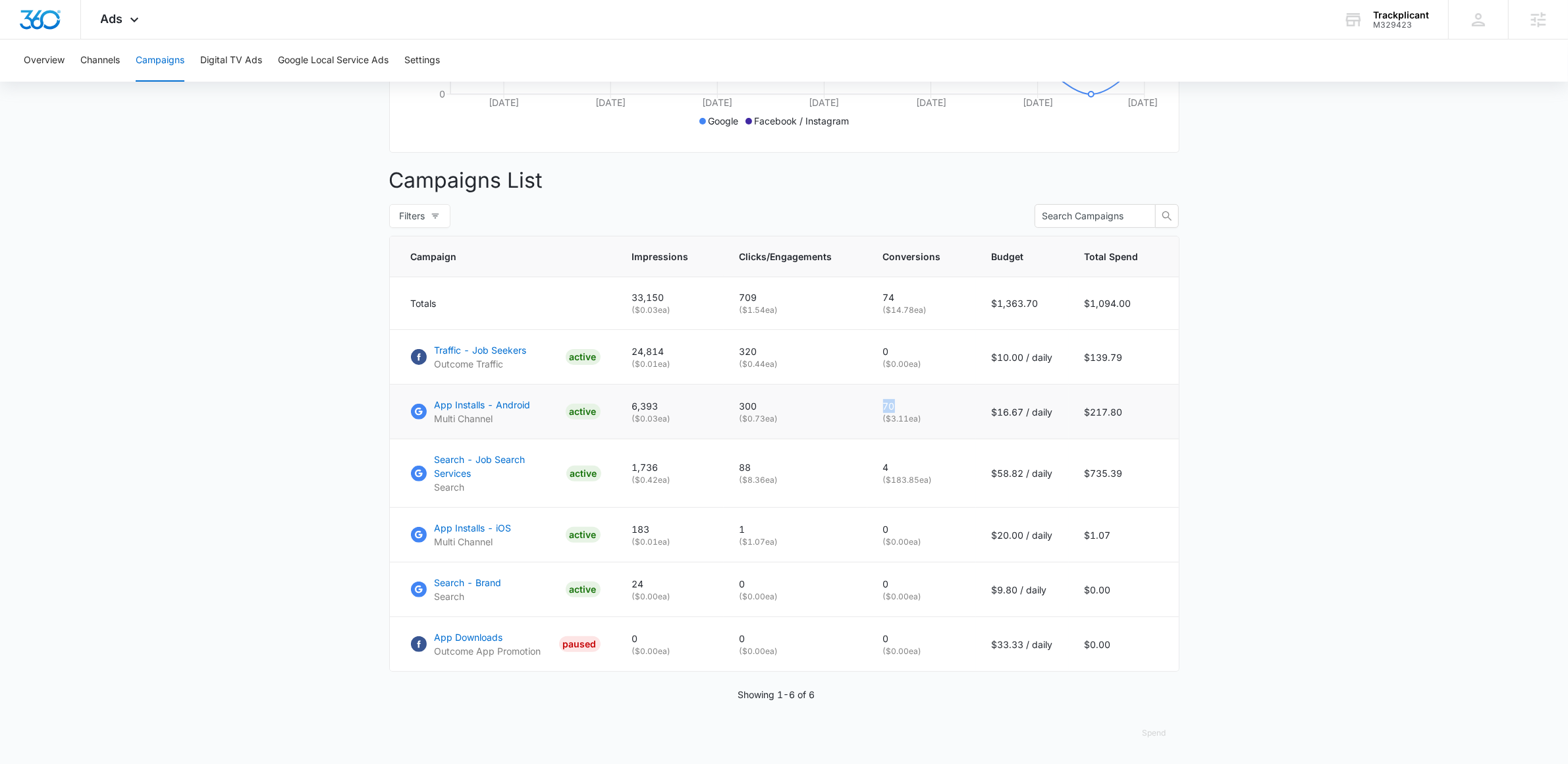
click at [910, 413] on p "70" at bounding box center [921, 405] width 77 height 14
click at [1294, 425] on main "Campaigns Filters [DATE] [DATE] Overall Results Impressions 33.2k 12.15% 29.6k …" at bounding box center [784, 241] width 1568 height 1048
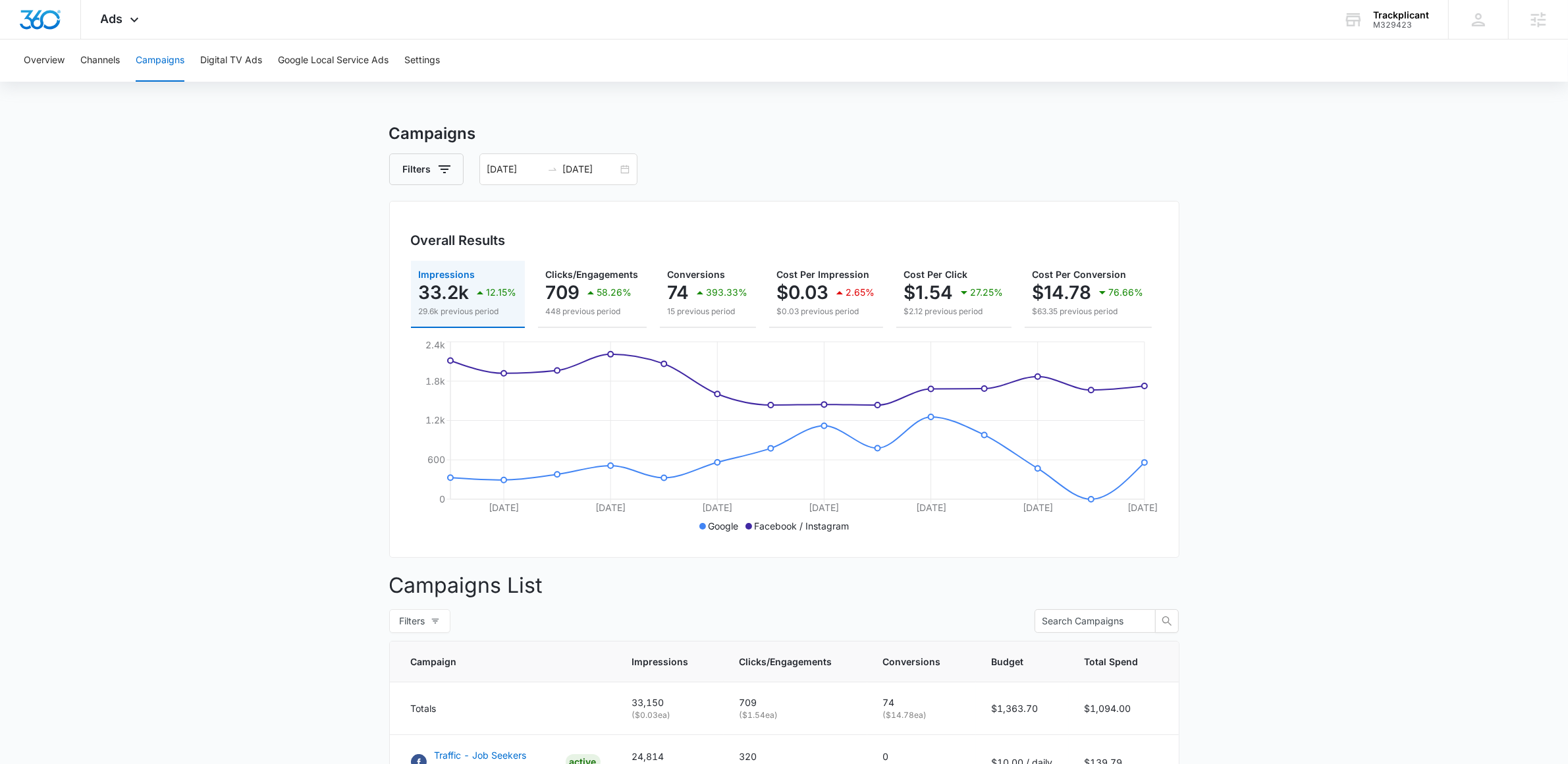
scroll to position [0, 0]
click at [140, 18] on icon at bounding box center [134, 23] width 16 height 16
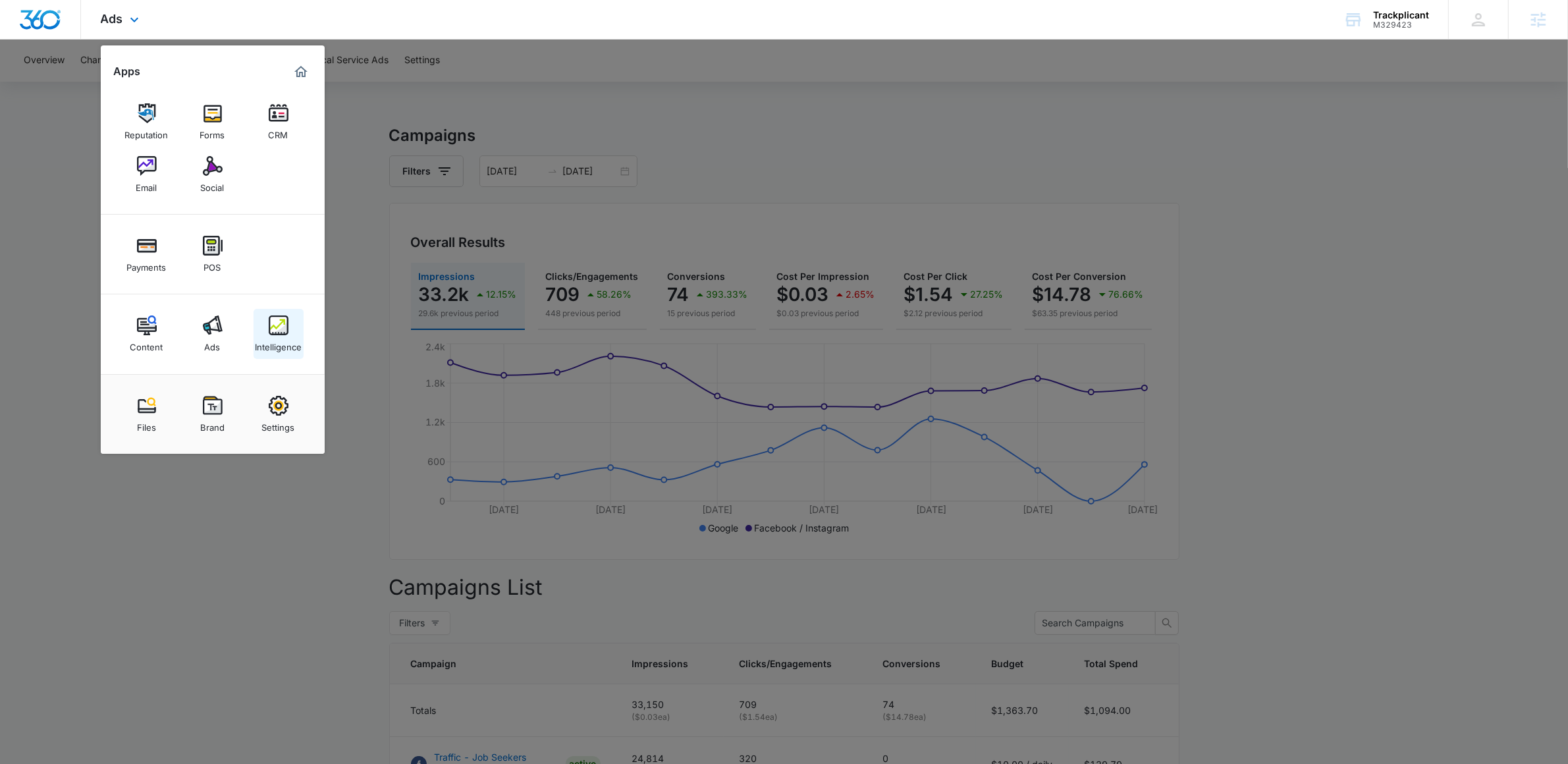
click at [299, 335] on div "Intelligence" at bounding box center [279, 344] width 47 height 17
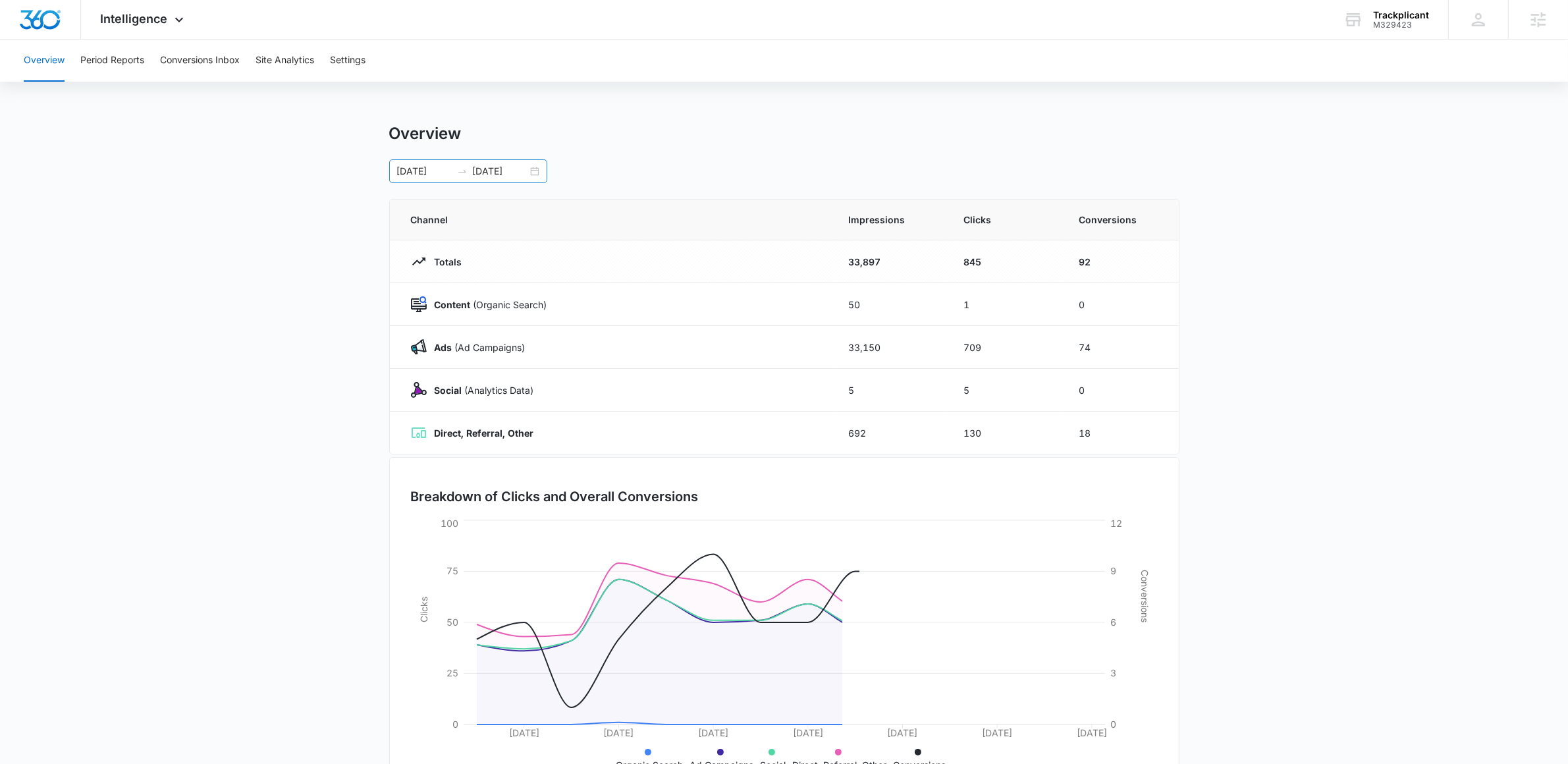
click at [535, 178] on div "[DATE] [DATE]" at bounding box center [468, 171] width 158 height 23
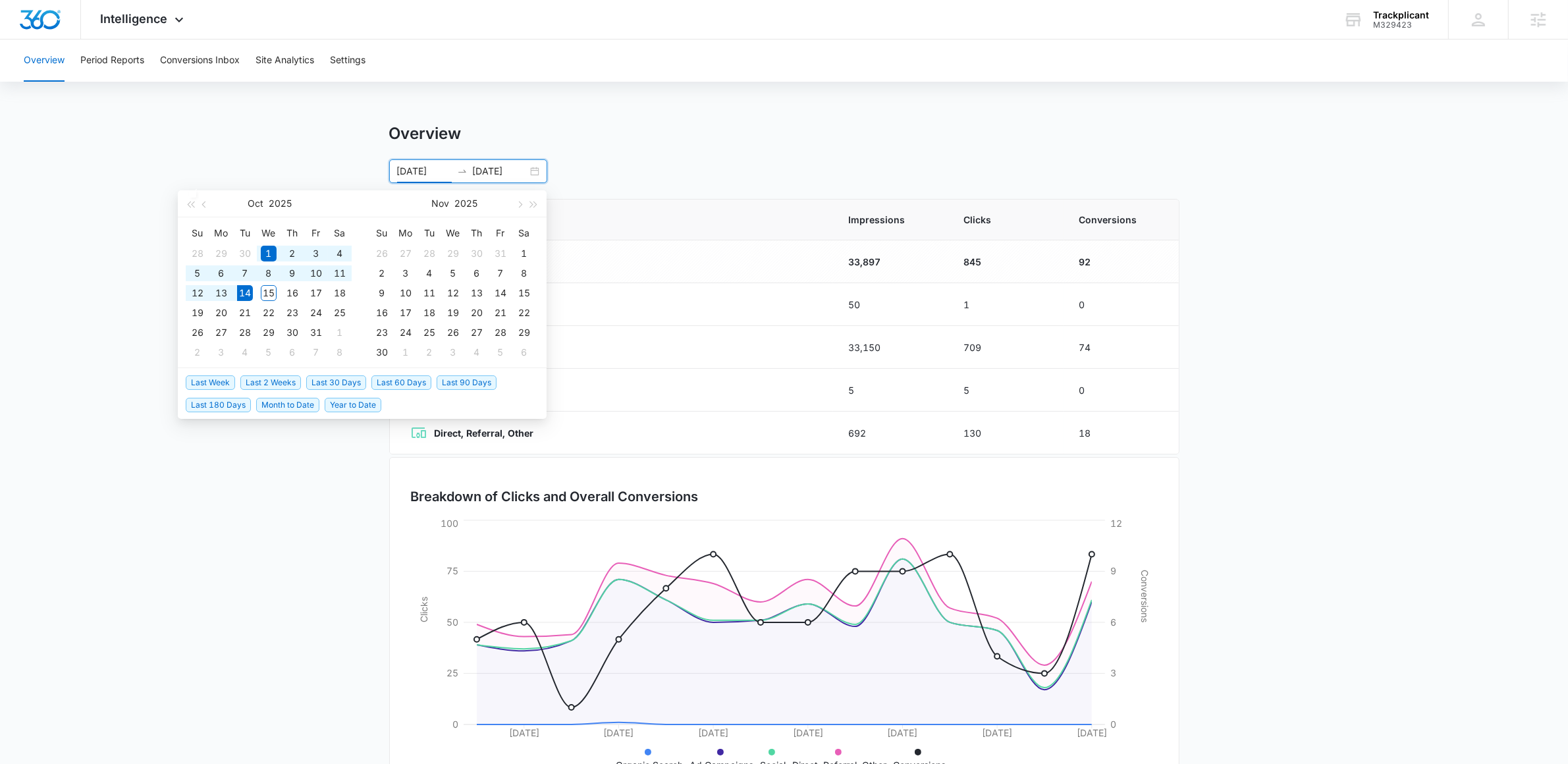
click at [315, 388] on span "Last 30 Days" at bounding box center [336, 382] width 60 height 14
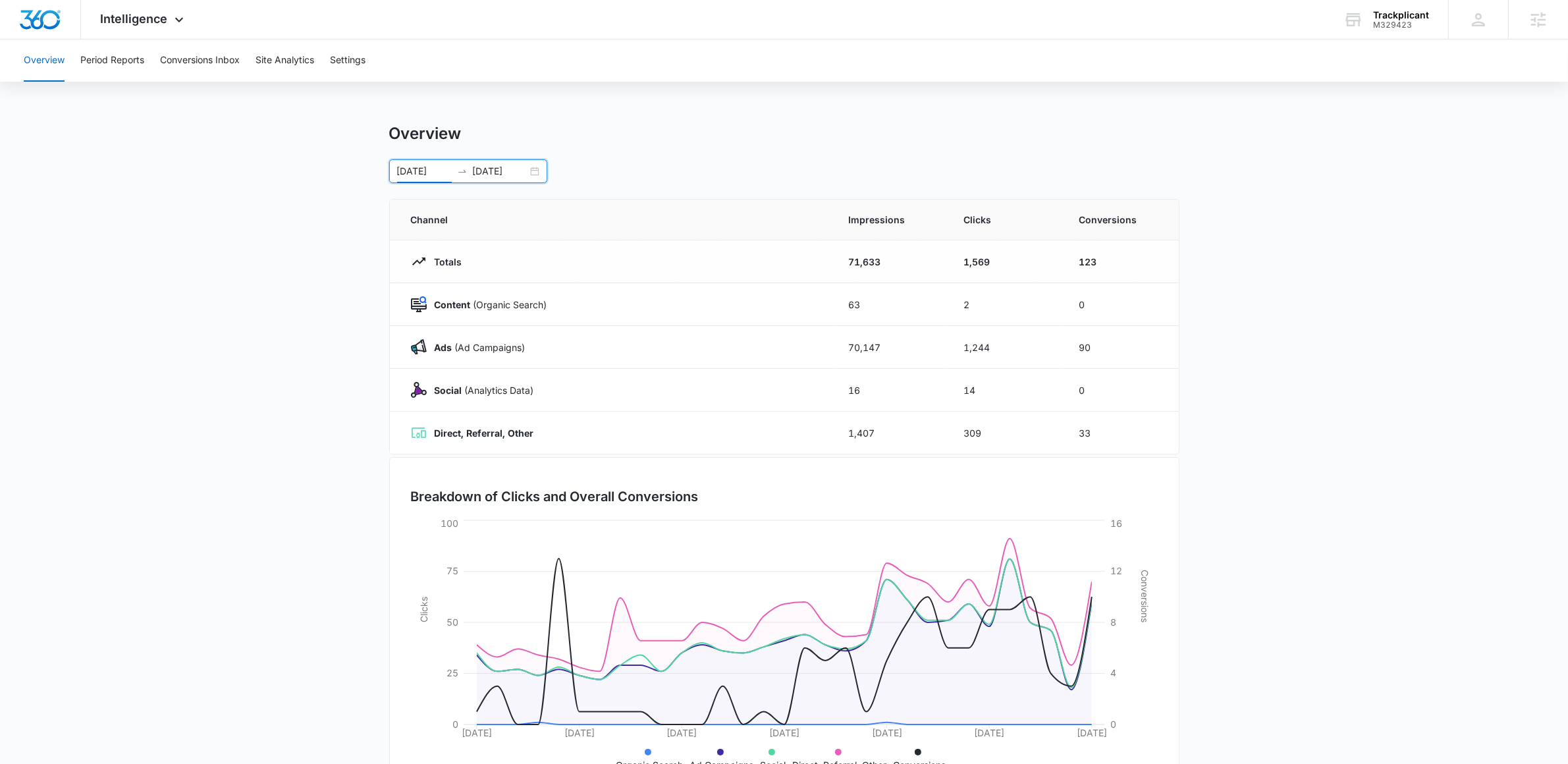
click at [533, 175] on div "[DATE] [DATE]" at bounding box center [468, 171] width 158 height 23
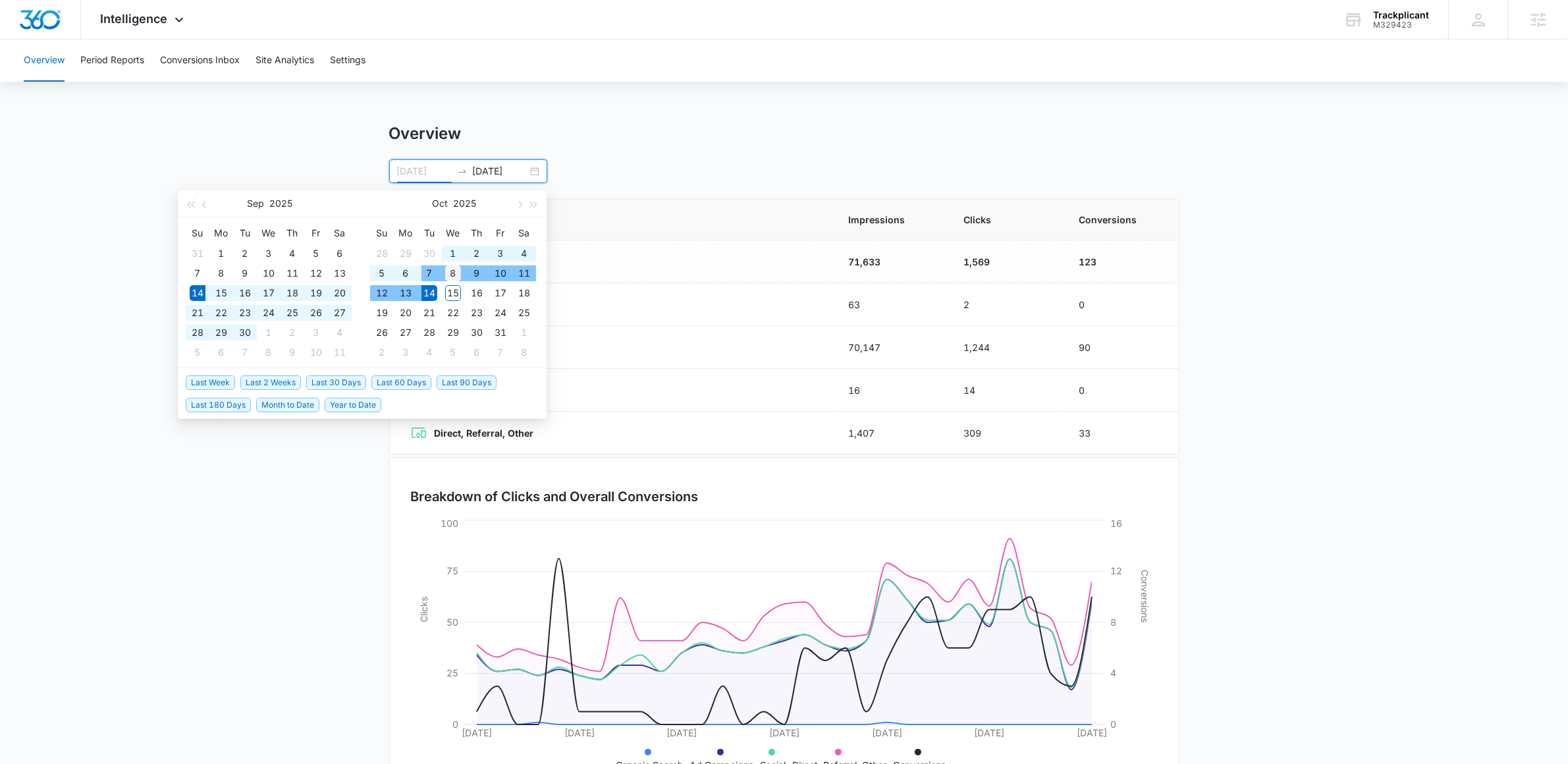
type input "[DATE]"
click at [456, 271] on div "8" at bounding box center [453, 273] width 16 height 16
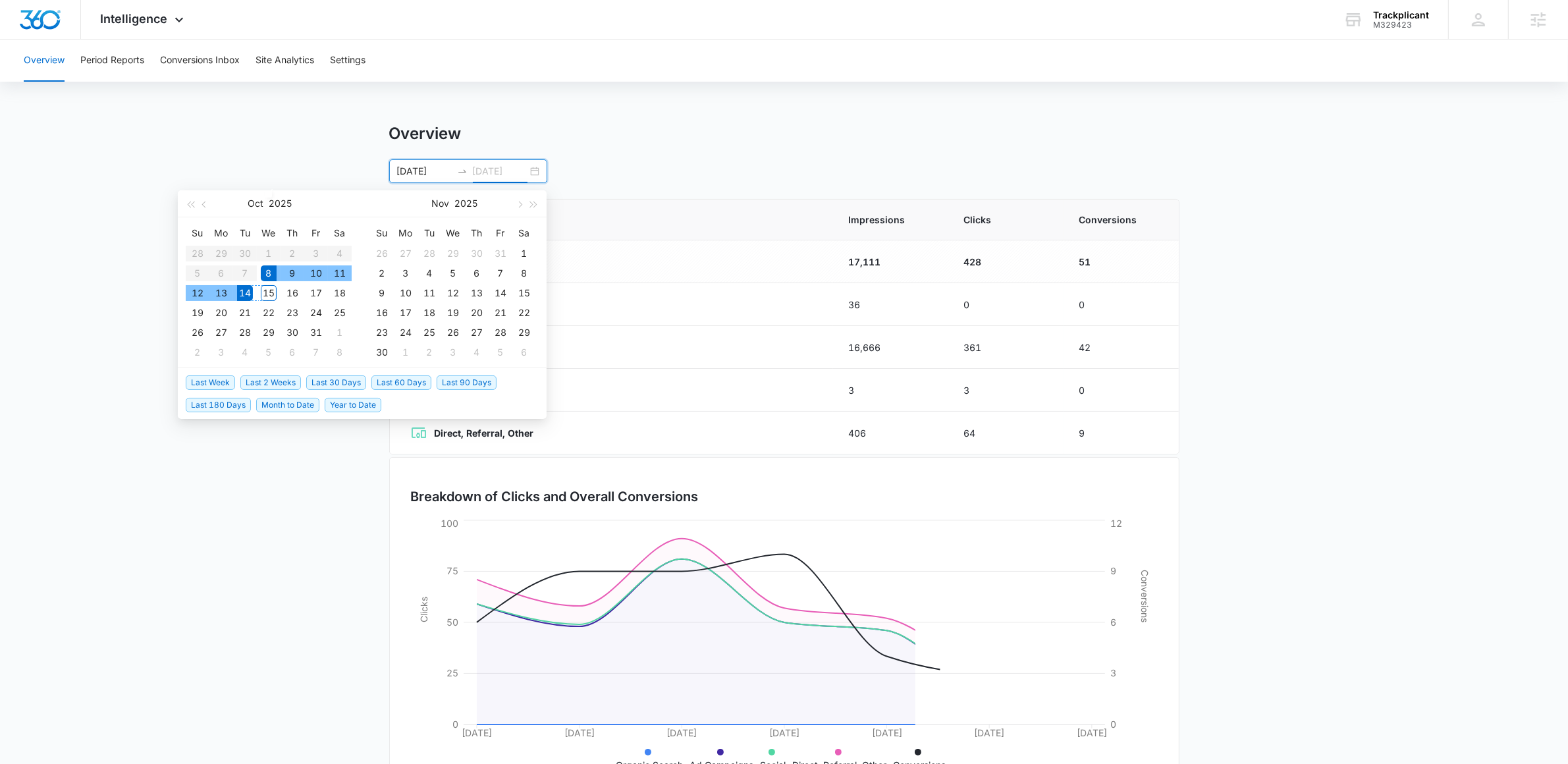
type input "[DATE]"
click at [246, 297] on div "14" at bounding box center [245, 293] width 16 height 16
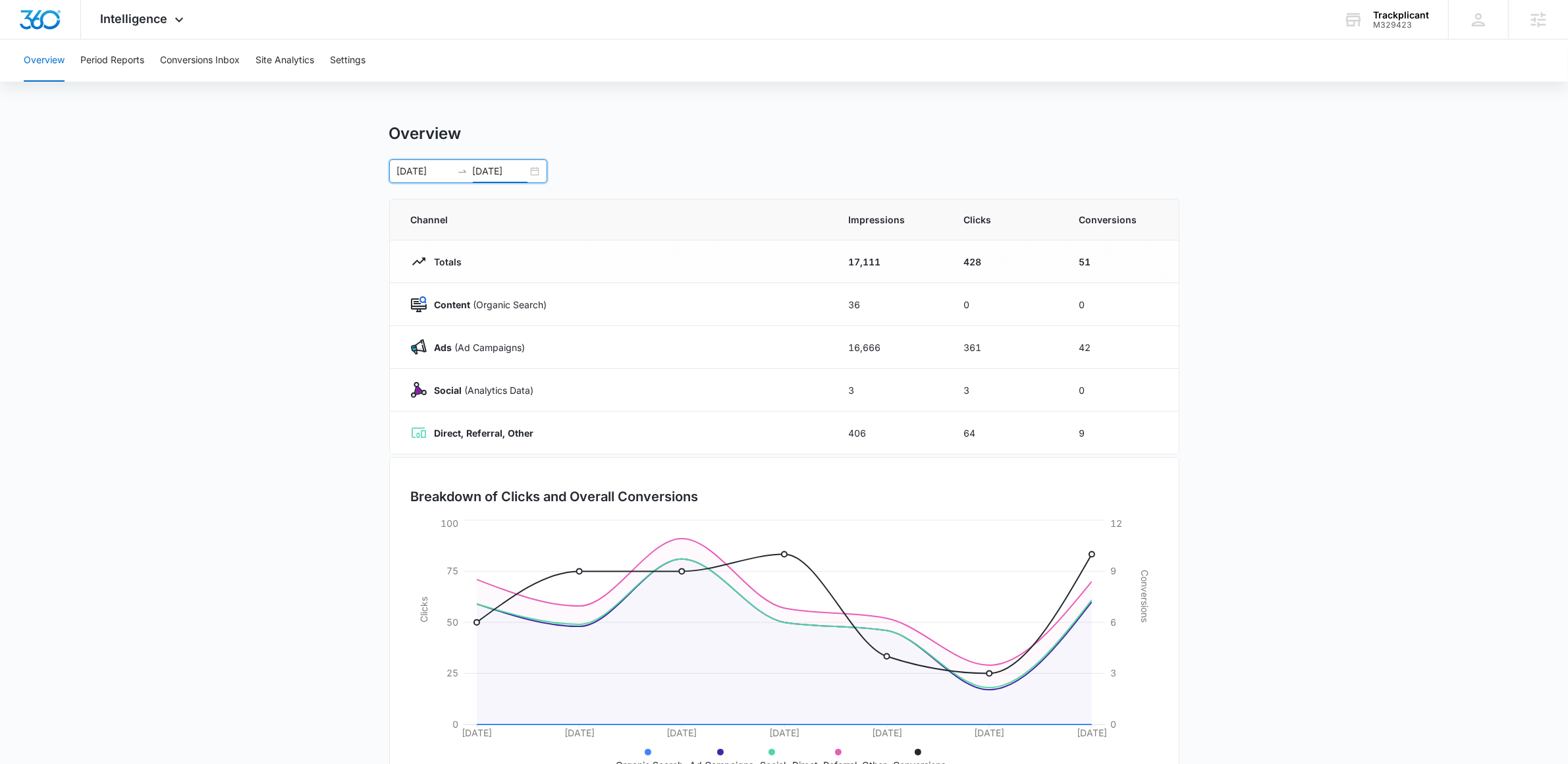
click at [171, 461] on main "Overview [DATE] [DATE] [DATE] Su Mo Tu We Th Fr Sa 28 29 30 1 2 3 4 5 6 7 8 9 1…" at bounding box center [784, 469] width 1568 height 692
drag, startPoint x: 1080, startPoint y: 345, endPoint x: 1119, endPoint y: 345, distance: 39.0
click at [1119, 345] on td "42" at bounding box center [1121, 348] width 115 height 43
click at [1273, 340] on main "Overview [DATE] [DATE] [DATE] Su Mo Tu We Th Fr Sa 28 29 30 1 2 3 4 5 6 7 8 9 1…" at bounding box center [784, 469] width 1568 height 692
drag, startPoint x: 1090, startPoint y: 346, endPoint x: 1064, endPoint y: 345, distance: 26.0
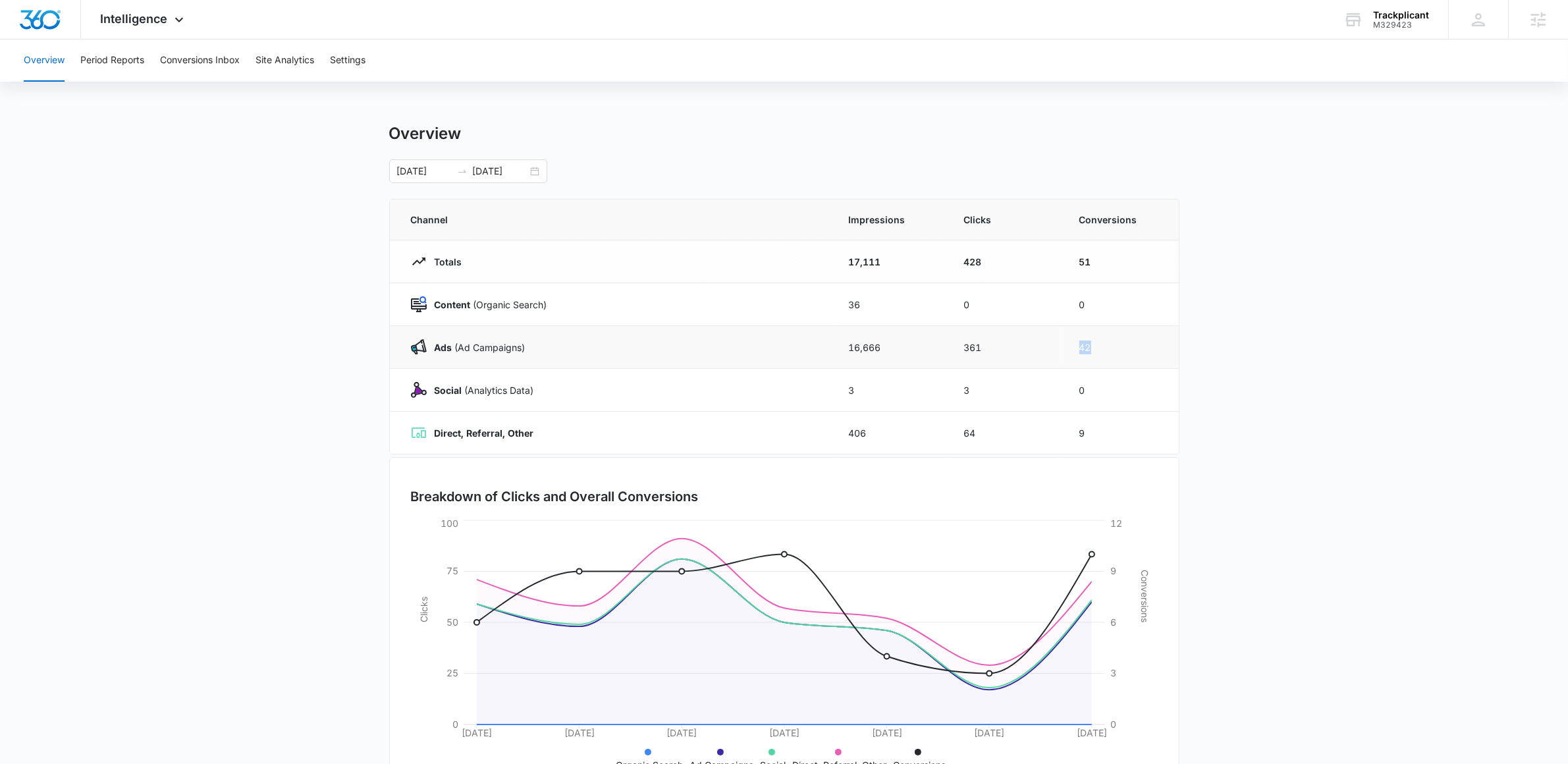
click at [1064, 345] on td "42" at bounding box center [1121, 348] width 115 height 43
click at [1231, 324] on main "Overview [DATE] [DATE] [DATE] Su Mo Tu We Th Fr Sa 28 29 30 1 2 3 4 5 6 7 8 9 1…" at bounding box center [784, 469] width 1568 height 692
click at [686, 159] on div "[DATE] [DATE] [DATE] Su Mo Tu We Th Fr Sa 28 29 30 1 2 3 4 5 6 7 8 9 10 11 12 1…" at bounding box center [785, 171] width 790 height 23
